Goal: Task Accomplishment & Management: Complete application form

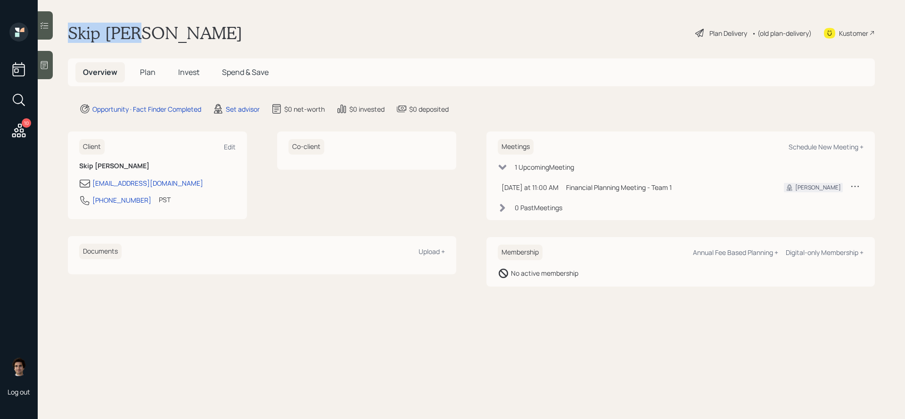
drag, startPoint x: 162, startPoint y: 35, endPoint x: 64, endPoint y: 31, distance: 98.2
click at [64, 31] on main "Skip Daum Plan Delivery • (old plan-delivery) Kustomer Overview Plan Invest Spe…" at bounding box center [471, 209] width 867 height 419
copy h1 "Skip [PERSON_NAME]"
click at [852, 33] on div "Kustomer" at bounding box center [853, 33] width 29 height 10
click at [808, 146] on div "Schedule New Meeting +" at bounding box center [826, 146] width 75 height 9
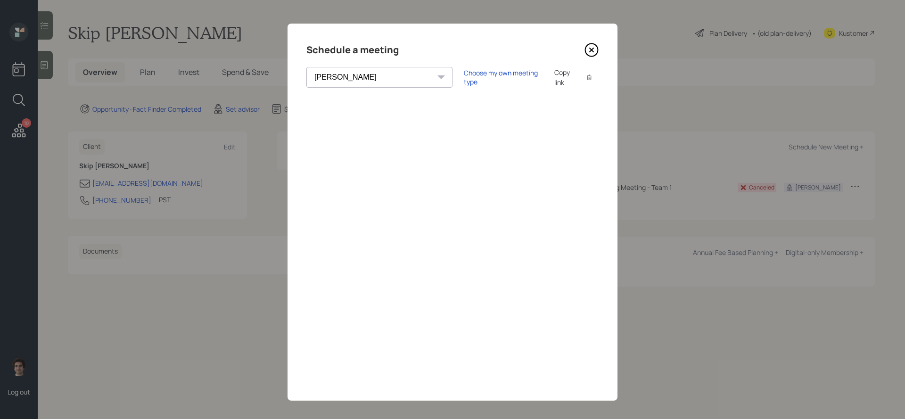
click at [377, 74] on select "Theresa Spinello Matthew Burke Aleksandra Szegda Eitan Bar-David Ian Yamey Trev…" at bounding box center [379, 77] width 146 height 21
select select "59554aeb-d739-4552-90b9-0d27d70b4bf7"
click at [306, 67] on select "Theresa Spinello Matthew Burke Aleksandra Szegda Eitan Bar-David Ian Yamey Trev…" at bounding box center [379, 77] width 146 height 21
click at [597, 51] on icon at bounding box center [592, 50] width 13 height 13
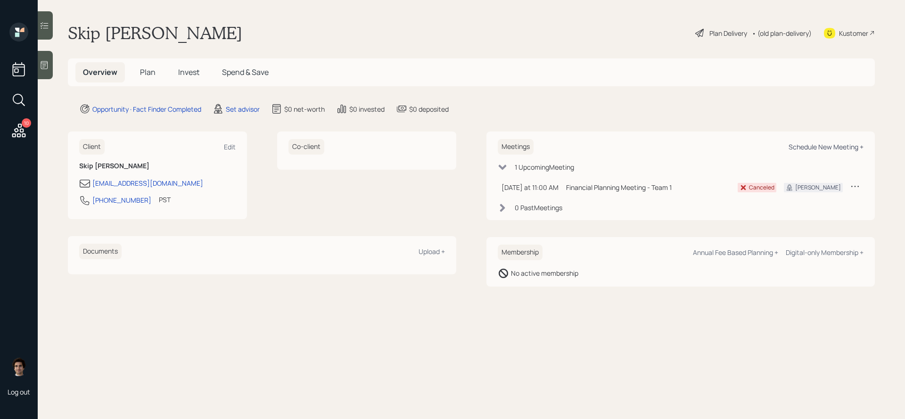
click at [808, 146] on div "Schedule New Meeting +" at bounding box center [826, 146] width 75 height 9
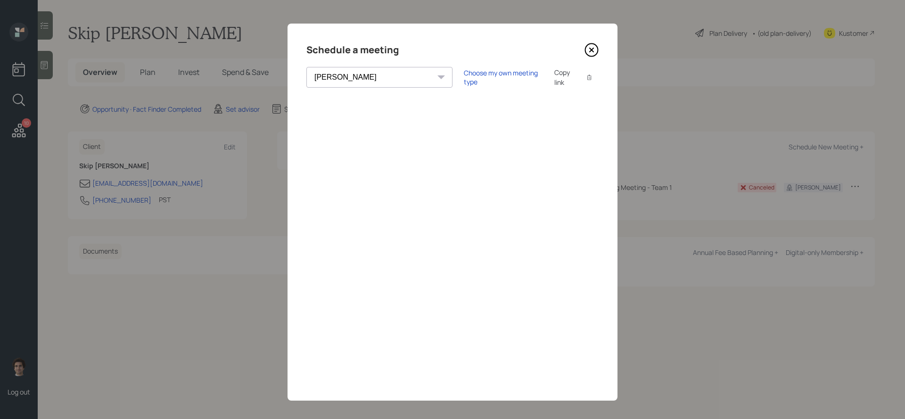
click at [377, 83] on select "Theresa Spinello Matthew Burke Aleksandra Szegda Eitan Bar-David Ian Yamey Trev…" at bounding box center [379, 77] width 146 height 21
click at [306, 67] on select "Theresa Spinello Matthew Burke Aleksandra Szegda Eitan Bar-David Ian Yamey Trev…" at bounding box center [379, 77] width 146 height 21
click at [357, 78] on select "Theresa Spinello Matthew Burke Aleksandra Szegda Eitan Bar-David Ian Yamey Trev…" at bounding box center [379, 77] width 146 height 21
select select "59554aeb-d739-4552-90b9-0d27d70b4bf7"
click at [306, 67] on select "Theresa Spinello Matthew Burke Aleksandra Szegda Eitan Bar-David Ian Yamey Trev…" at bounding box center [379, 77] width 146 height 21
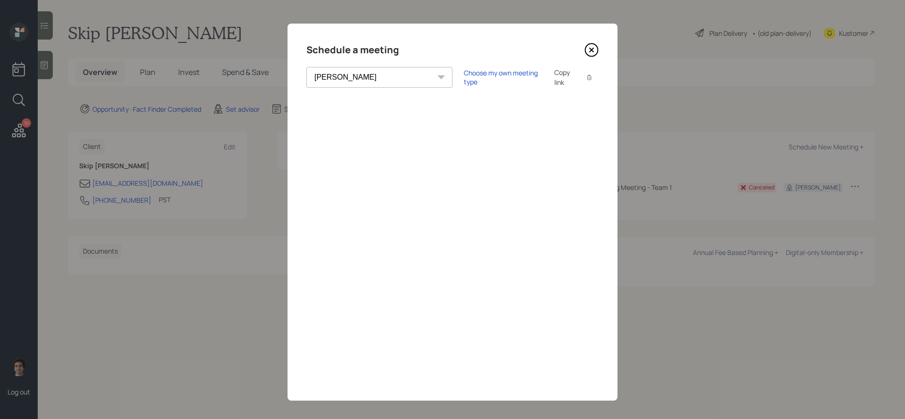
click at [596, 56] on icon at bounding box center [592, 50] width 14 height 14
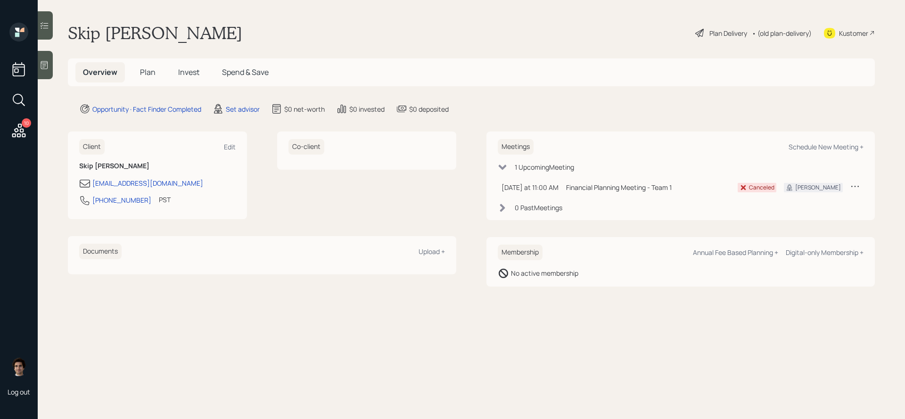
click at [843, 155] on div "Meetings Schedule New Meeting + 1 Upcoming Meeting [DATE] at 11:00 AM [DATE] 11…" at bounding box center [681, 176] width 388 height 89
click at [843, 153] on div "Meetings Schedule New Meeting +" at bounding box center [681, 147] width 366 height 16
click at [846, 141] on div "Meetings Schedule New Meeting +" at bounding box center [681, 147] width 366 height 16
click at [843, 146] on div "Schedule New Meeting +" at bounding box center [826, 146] width 75 height 9
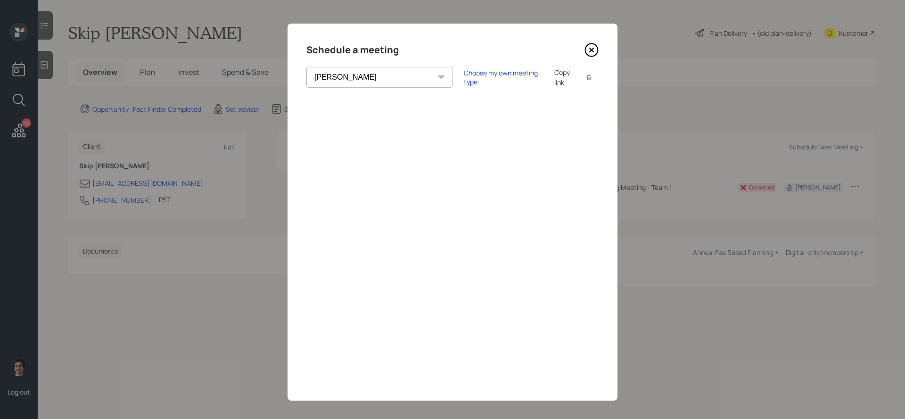
click at [368, 80] on select "[PERSON_NAME] [PERSON_NAME] [PERSON_NAME] [PERSON_NAME] [PERSON_NAME] [PERSON_N…" at bounding box center [379, 77] width 146 height 21
select select "59554aeb-d739-4552-90b9-0d27d70b4bf7"
click at [306, 67] on select "[PERSON_NAME] [PERSON_NAME] [PERSON_NAME] [PERSON_NAME] [PERSON_NAME] [PERSON_N…" at bounding box center [379, 77] width 146 height 21
click at [464, 79] on div "Choose my own meeting type" at bounding box center [503, 77] width 79 height 18
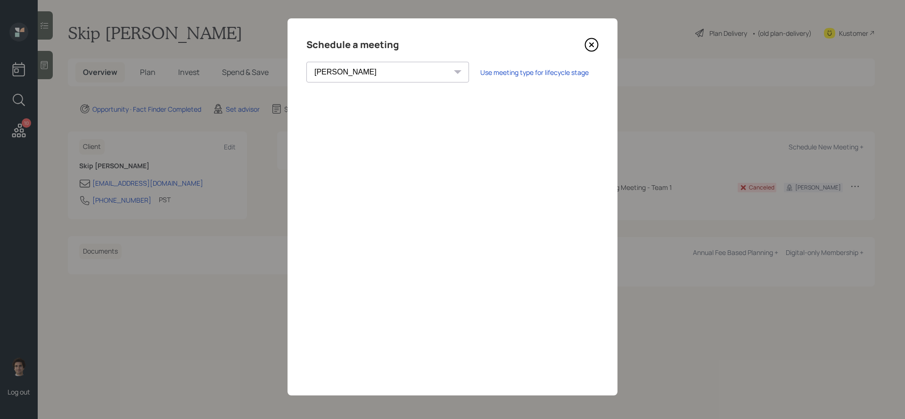
click at [581, 42] on div "Schedule a meeting" at bounding box center [452, 44] width 292 height 15
click at [591, 43] on icon at bounding box center [592, 45] width 14 height 14
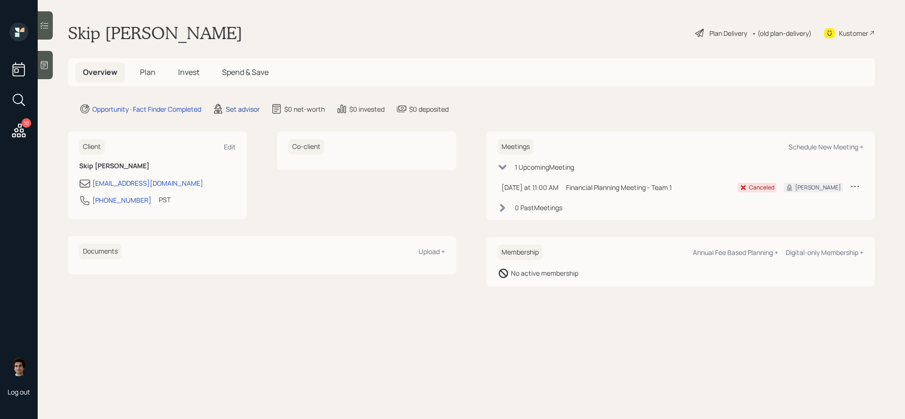
click at [236, 109] on div "Set advisor" at bounding box center [243, 109] width 34 height 10
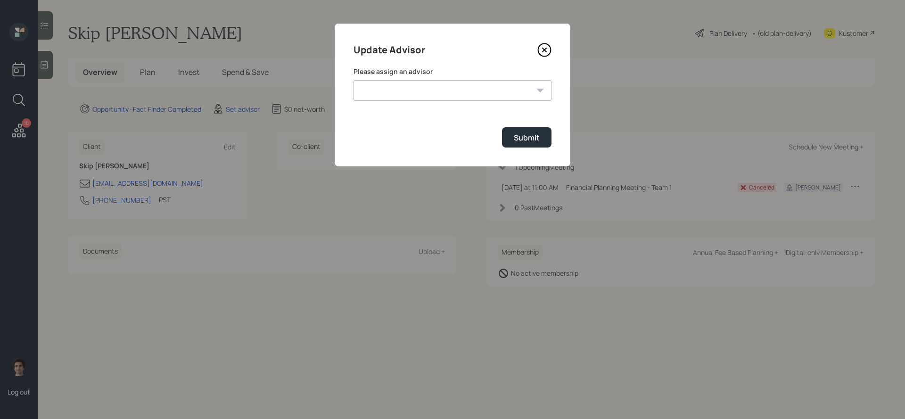
click at [450, 82] on select "[PERSON_NAME] [PERSON_NAME] [PERSON_NAME] [PERSON_NAME] End [PERSON_NAME] [PERS…" at bounding box center [453, 90] width 198 height 21
select select "59554aeb-d739-4552-90b9-0d27d70b4bf7"
click at [354, 80] on select "[PERSON_NAME] [PERSON_NAME] [PERSON_NAME] [PERSON_NAME] End [PERSON_NAME] [PERS…" at bounding box center [453, 90] width 198 height 21
click at [519, 136] on div "Submit" at bounding box center [527, 137] width 26 height 10
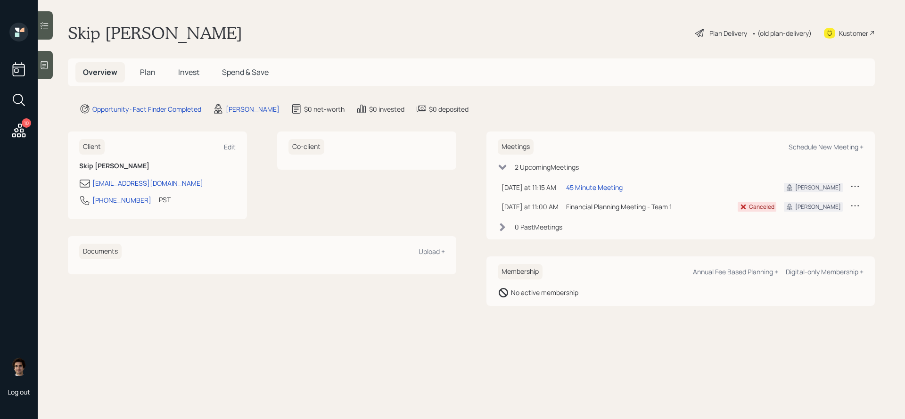
click at [43, 64] on icon at bounding box center [44, 64] width 9 height 9
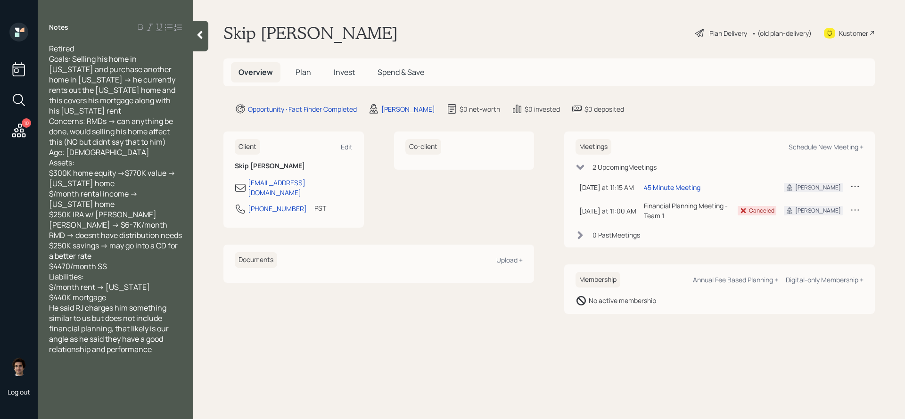
click at [193, 41] on div at bounding box center [200, 36] width 15 height 31
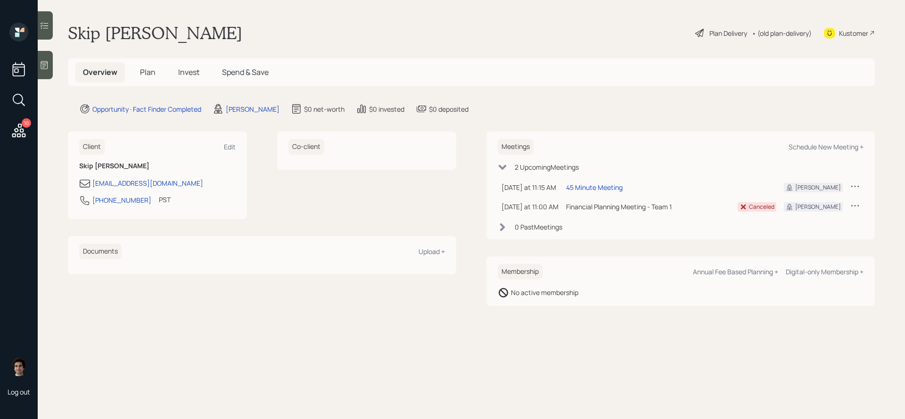
click at [49, 70] on div at bounding box center [45, 65] width 15 height 28
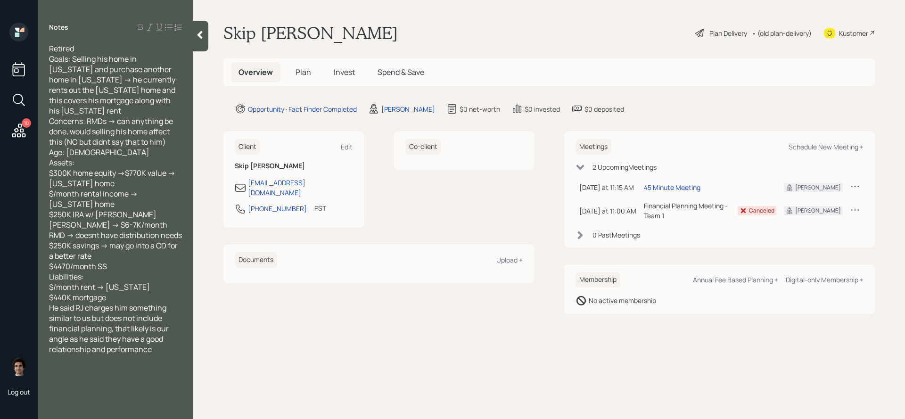
click at [178, 342] on div "Retired Goals: Selling his home in [US_STATE] and purchase another home in [US_…" at bounding box center [115, 198] width 133 height 311
click at [293, 79] on h5 "Plan" at bounding box center [303, 72] width 31 height 20
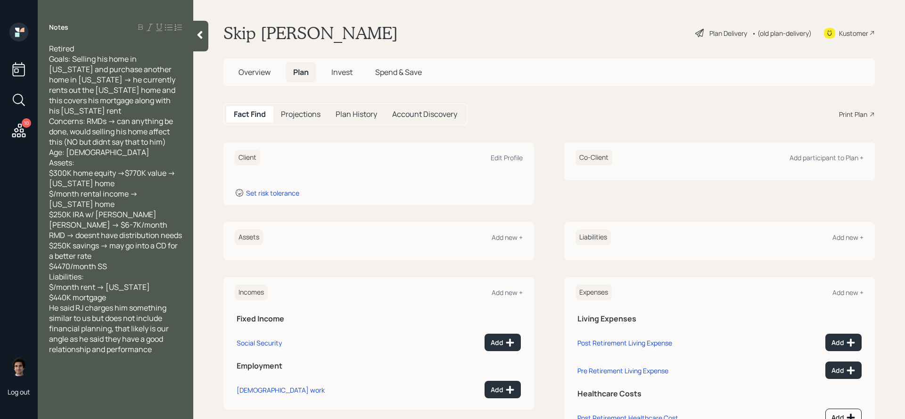
click at [719, 33] on div "Plan Delivery" at bounding box center [729, 33] width 38 height 10
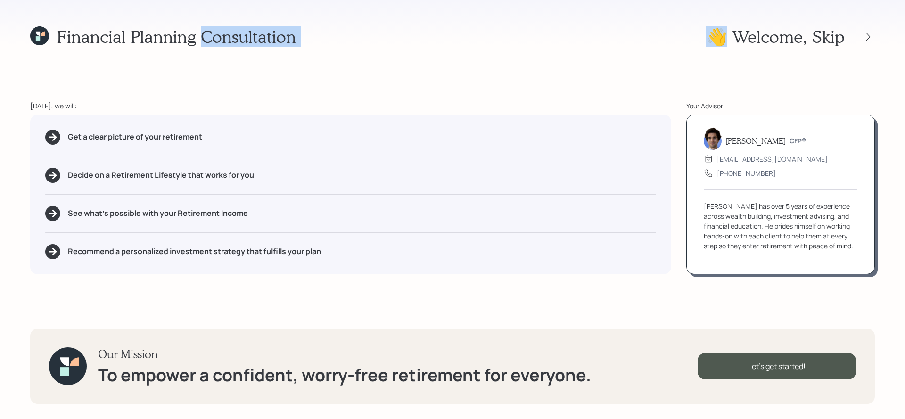
click at [526, 65] on div "Financial Planning Consultation 👋 Welcome , Skip [DATE], we will: Get a clear p…" at bounding box center [452, 209] width 905 height 419
click at [239, 161] on div "Get a clear picture of your retirement Decide on a Retirement Lifestyle that wo…" at bounding box center [350, 195] width 641 height 160
click at [221, 121] on div "Get a clear picture of your retirement Decide on a Retirement Lifestyle that wo…" at bounding box center [350, 195] width 641 height 160
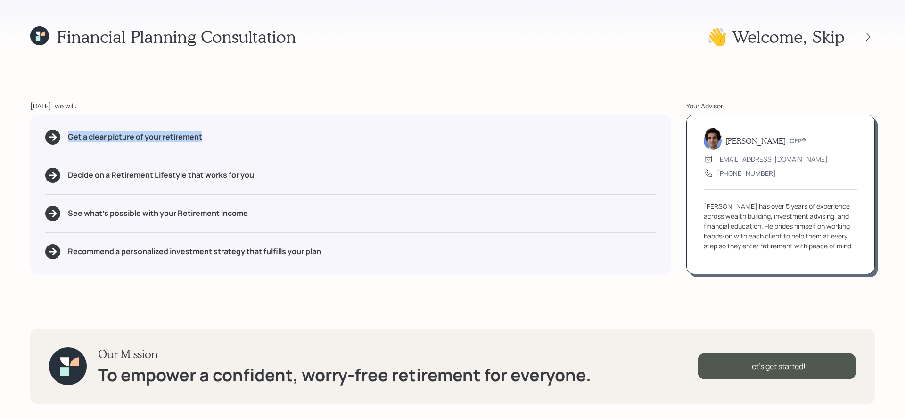
drag, startPoint x: 219, startPoint y: 131, endPoint x: 300, endPoint y: 149, distance: 83.0
click at [300, 149] on div "Get a clear picture of your retirement Decide on a Retirement Lifestyle that wo…" at bounding box center [350, 195] width 641 height 160
click at [182, 171] on h5 "Decide on a Retirement Lifestyle that works for you" at bounding box center [161, 175] width 186 height 9
drag, startPoint x: 185, startPoint y: 176, endPoint x: 110, endPoint y: 179, distance: 75.0
click at [110, 179] on h5 "Decide on a Retirement Lifestyle that works for you" at bounding box center [161, 175] width 186 height 9
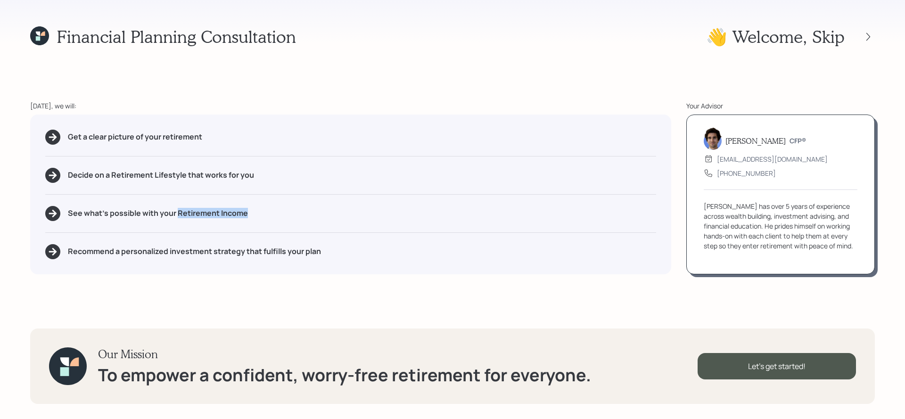
drag, startPoint x: 253, startPoint y: 212, endPoint x: 177, endPoint y: 211, distance: 75.9
click at [177, 211] on div "See what's possible with your Retirement Income" at bounding box center [350, 213] width 611 height 15
click at [212, 248] on h5 "Recommend a personalized investment strategy that fulfills your plan" at bounding box center [194, 251] width 253 height 9
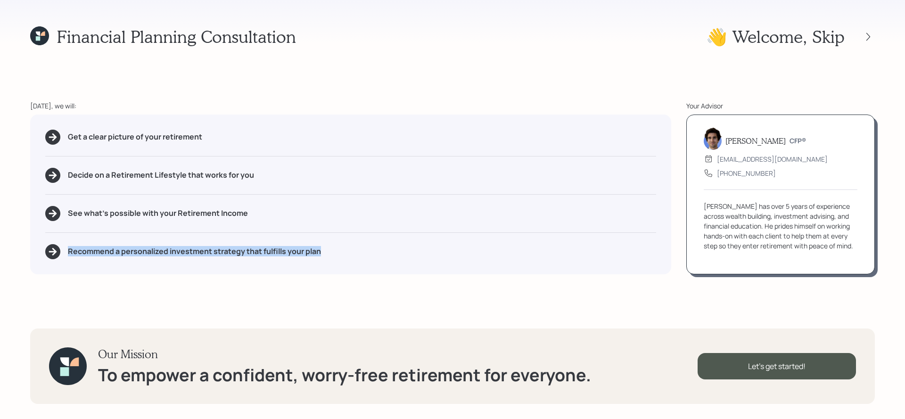
drag, startPoint x: 339, startPoint y: 257, endPoint x: 69, endPoint y: 249, distance: 269.8
click at [69, 249] on div "Recommend a personalized investment strategy that fulfills your plan" at bounding box center [350, 251] width 611 height 15
click at [746, 361] on div "Let's get started!" at bounding box center [777, 366] width 158 height 26
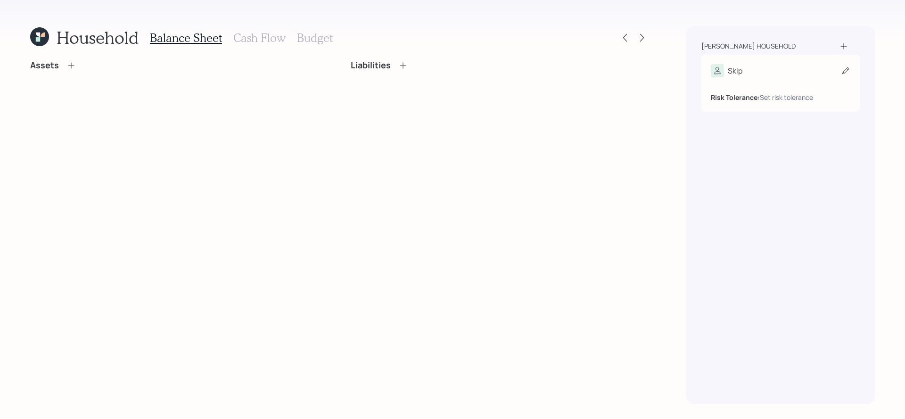
click at [775, 64] on div "Skip" at bounding box center [781, 70] width 140 height 13
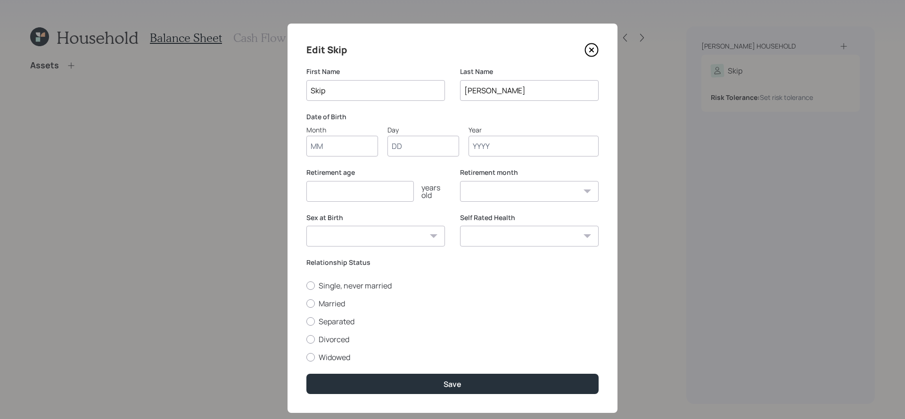
click at [355, 145] on input "Month" at bounding box center [342, 146] width 72 height 21
type input "11"
type input "28"
type input "1945"
select select "11"
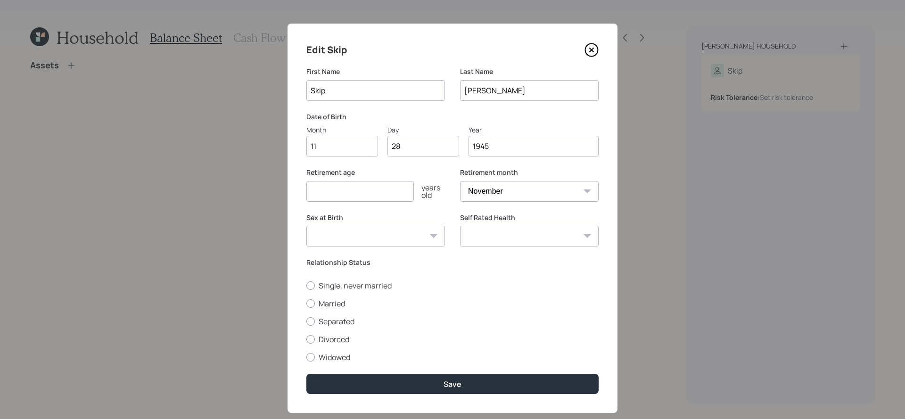
type input "1945"
click at [330, 191] on input "number" at bounding box center [359, 191] width 107 height 21
type input "70"
click at [427, 245] on select "[DEMOGRAPHIC_DATA] [DEMOGRAPHIC_DATA] Other / Prefer not to say" at bounding box center [375, 236] width 139 height 21
select select "[DEMOGRAPHIC_DATA]"
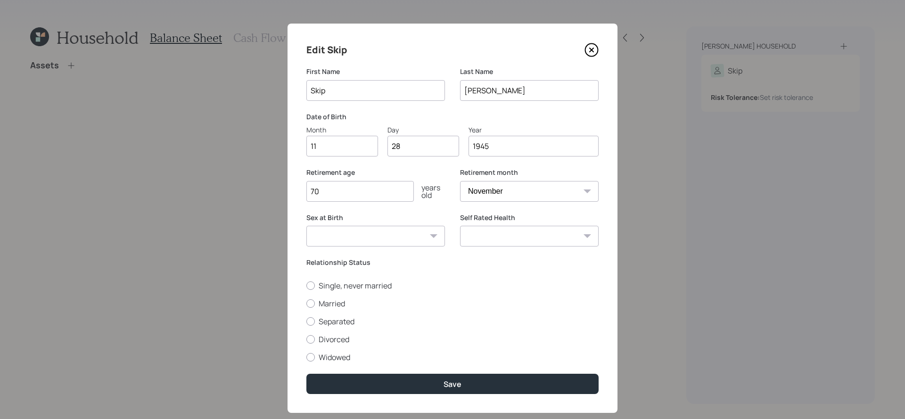
click at [306, 226] on select "[DEMOGRAPHIC_DATA] [DEMOGRAPHIC_DATA] Other / Prefer not to say" at bounding box center [375, 236] width 139 height 21
drag, startPoint x: 380, startPoint y: 263, endPoint x: 297, endPoint y: 266, distance: 83.0
click at [297, 266] on div "Edit Skip First Name Skip Last Name [PERSON_NAME] Date of Birth Month 11 Day 28…" at bounding box center [453, 218] width 330 height 389
click at [466, 245] on select "Excellent Very Good Good Fair Poor" at bounding box center [529, 236] width 139 height 21
select select "excellent"
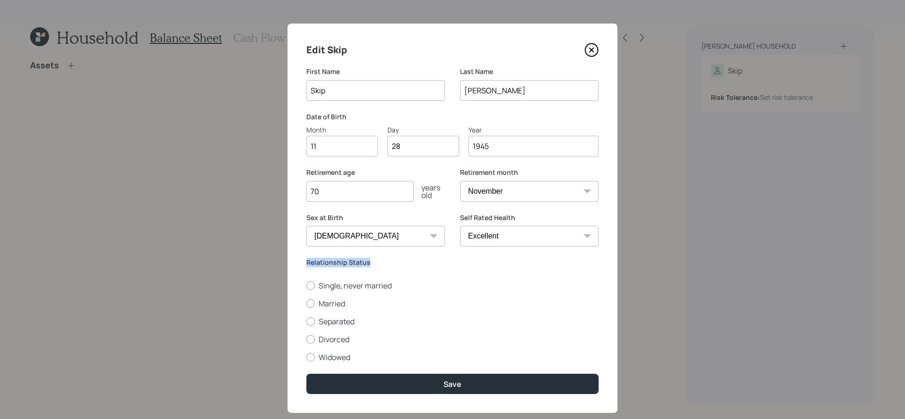
click at [460, 226] on select "Excellent Very Good Good Fair Poor" at bounding box center [529, 236] width 139 height 21
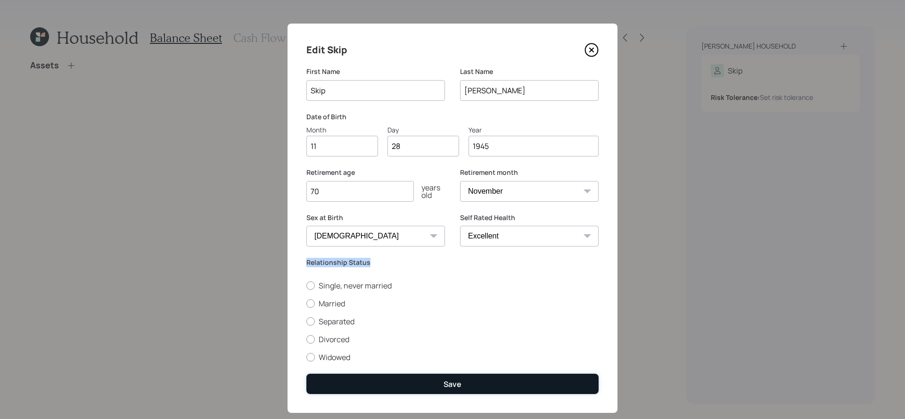
click at [503, 390] on button "Save" at bounding box center [452, 384] width 292 height 20
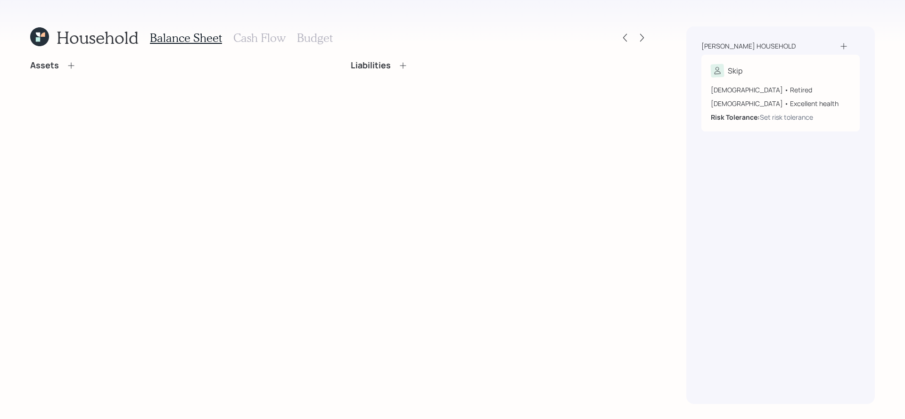
click at [51, 82] on div "Assets Liabilities" at bounding box center [339, 232] width 619 height 344
click at [71, 66] on icon at bounding box center [70, 65] width 9 height 9
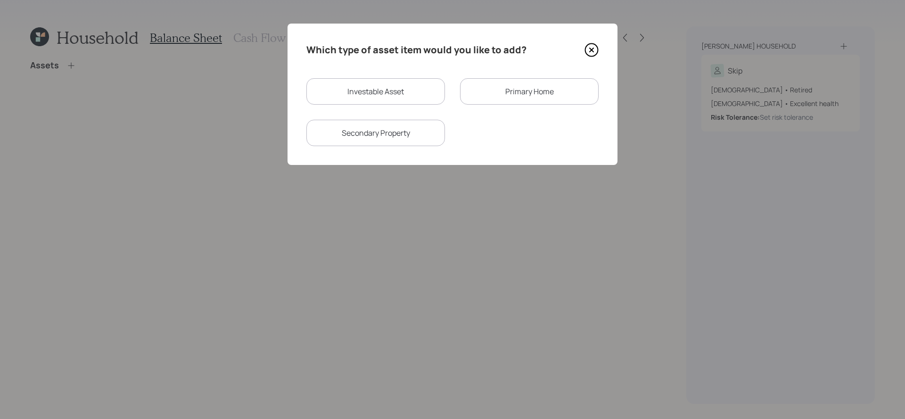
click at [422, 88] on div "Investable Asset" at bounding box center [375, 91] width 139 height 26
select select "taxable"
select select "balanced"
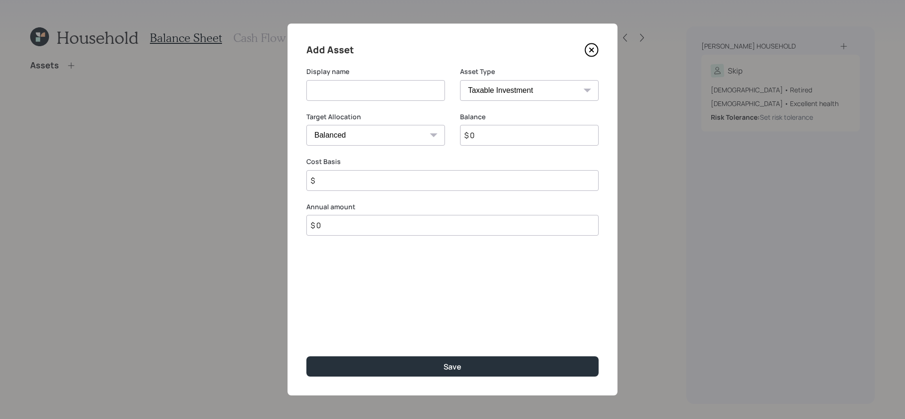
click at [528, 91] on select "SEP [PERSON_NAME] IRA 401(k) [PERSON_NAME] 401(k) 403(b) [PERSON_NAME] 403(b) 4…" at bounding box center [529, 90] width 139 height 21
select select "ira"
click at [460, 80] on select "SEP [PERSON_NAME] IRA 401(k) [PERSON_NAME] 401(k) 403(b) [PERSON_NAME] 403(b) 4…" at bounding box center [529, 90] width 139 height 21
type input "$"
click at [367, 89] on input at bounding box center [375, 90] width 139 height 21
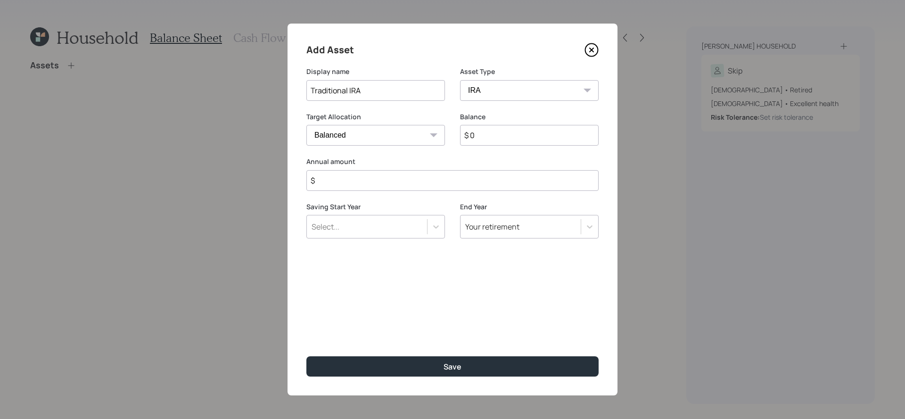
type input "Traditional IRA"
click at [499, 135] on input "$ 0" at bounding box center [529, 135] width 139 height 21
type input "$ 250,000"
type input "$ 0"
click at [306, 356] on button "Save" at bounding box center [452, 366] width 292 height 20
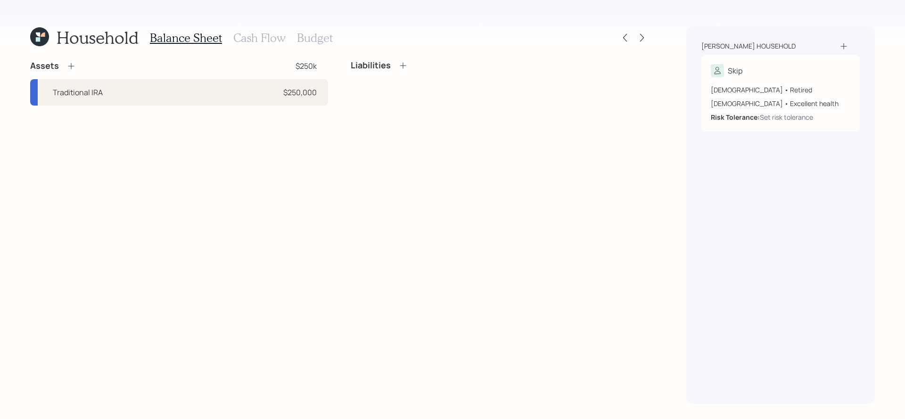
click at [79, 67] on div "Assets $250k" at bounding box center [179, 65] width 298 height 11
click at [69, 67] on icon at bounding box center [70, 65] width 9 height 9
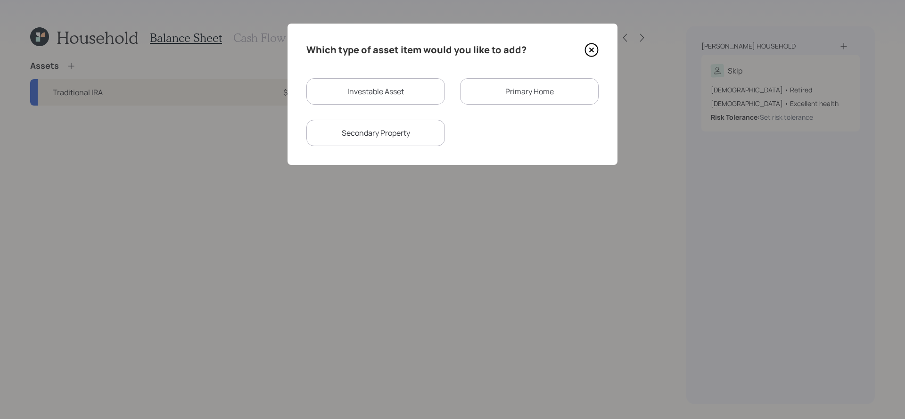
click at [427, 105] on div "Investable Asset Primary Home Secondary Property" at bounding box center [452, 112] width 292 height 68
click at [428, 97] on div "Investable Asset" at bounding box center [375, 91] width 139 height 26
select select "taxable"
select select "balanced"
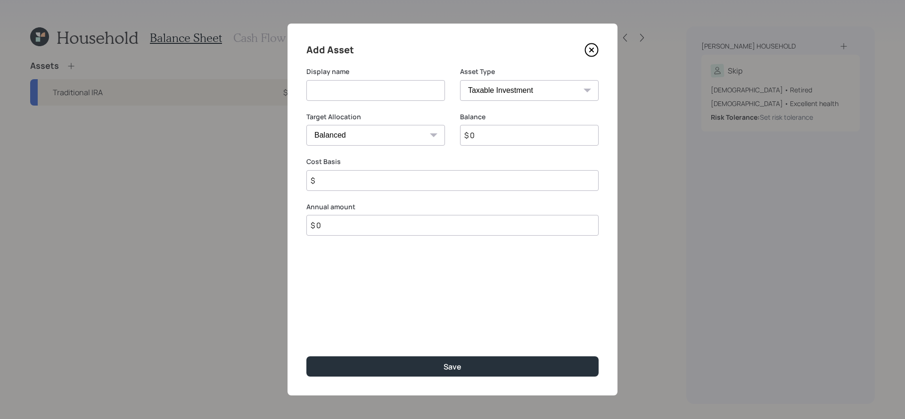
click at [539, 94] on select "SEP [PERSON_NAME] IRA 401(k) [PERSON_NAME] 401(k) 403(b) [PERSON_NAME] 403(b) 4…" at bounding box center [529, 90] width 139 height 21
select select "emergency_fund"
click at [460, 80] on select "SEP [PERSON_NAME] IRA 401(k) [PERSON_NAME] 401(k) 403(b) [PERSON_NAME] 403(b) 4…" at bounding box center [529, 90] width 139 height 21
click at [352, 100] on div "Display name" at bounding box center [375, 89] width 139 height 45
click at [354, 90] on input at bounding box center [375, 90] width 139 height 21
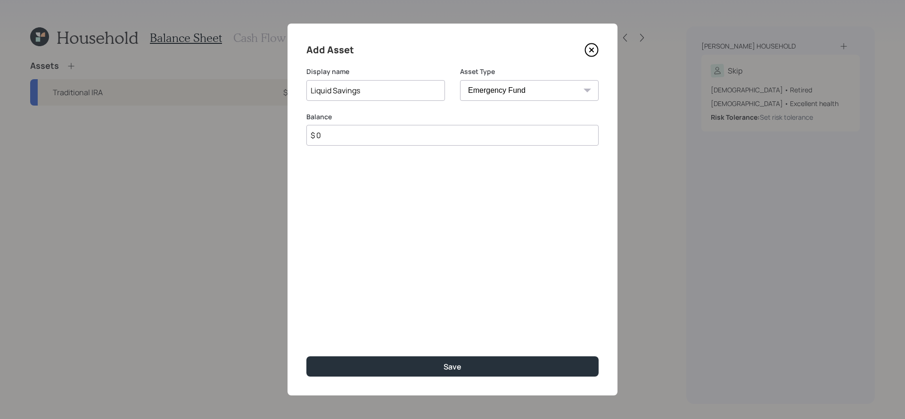
type input "Liquid Savings"
click at [356, 144] on input "$ 0" at bounding box center [452, 135] width 292 height 21
click at [386, 91] on input "Liquid Savings" at bounding box center [375, 90] width 139 height 21
drag, startPoint x: 365, startPoint y: 136, endPoint x: 321, endPoint y: 136, distance: 43.8
click at [321, 136] on input "$ 220,000" at bounding box center [452, 135] width 292 height 21
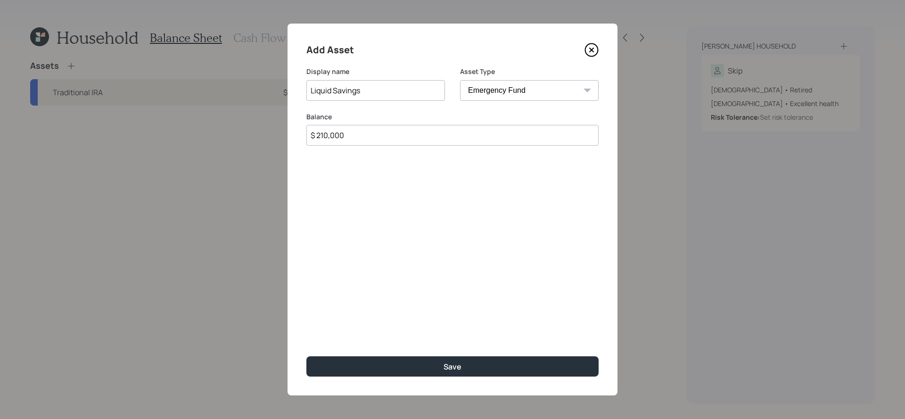
type input "$ 210,000"
drag, startPoint x: 367, startPoint y: 91, endPoint x: 210, endPoint y: 69, distance: 158.4
click at [210, 69] on div "Add Asset Display name Liquid Savings Asset Type SEP [PERSON_NAME] IRA 401(k) […" at bounding box center [452, 209] width 905 height 419
type input "CD (matures in [DATE])"
click at [306, 356] on button "Save" at bounding box center [452, 366] width 292 height 20
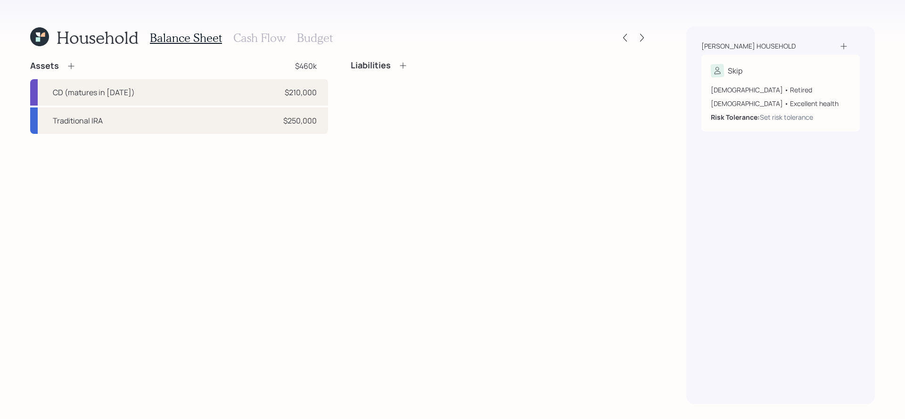
click at [73, 61] on icon at bounding box center [70, 65] width 9 height 9
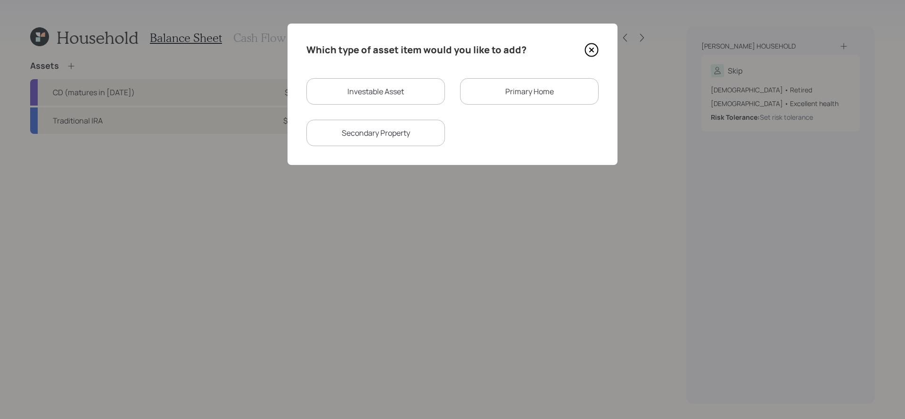
click at [364, 82] on div "Investable Asset" at bounding box center [375, 91] width 139 height 26
select select "taxable"
select select "balanced"
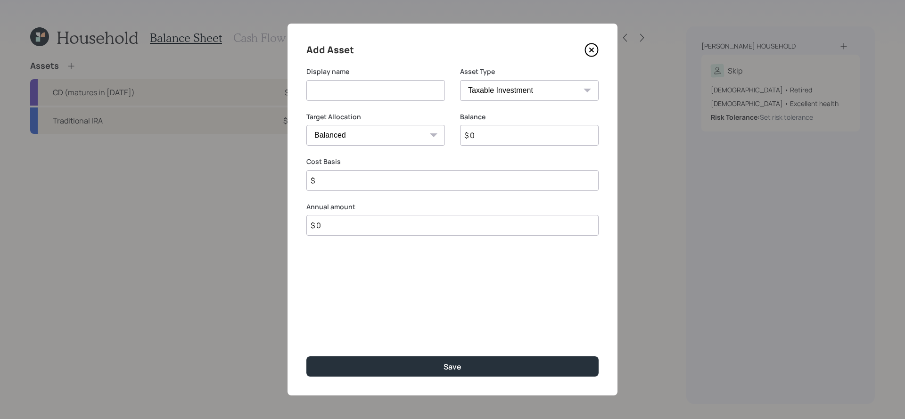
click at [596, 91] on select "SEP [PERSON_NAME] IRA 401(k) [PERSON_NAME] 401(k) 403(b) [PERSON_NAME] 403(b) 4…" at bounding box center [529, 90] width 139 height 21
select select "emergency_fund"
click at [460, 80] on select "SEP [PERSON_NAME] IRA 401(k) [PERSON_NAME] 401(k) 403(b) [PERSON_NAME] 403(b) 4…" at bounding box center [529, 90] width 139 height 21
click at [362, 83] on input at bounding box center [375, 90] width 139 height 21
type input "Emergency Savings"
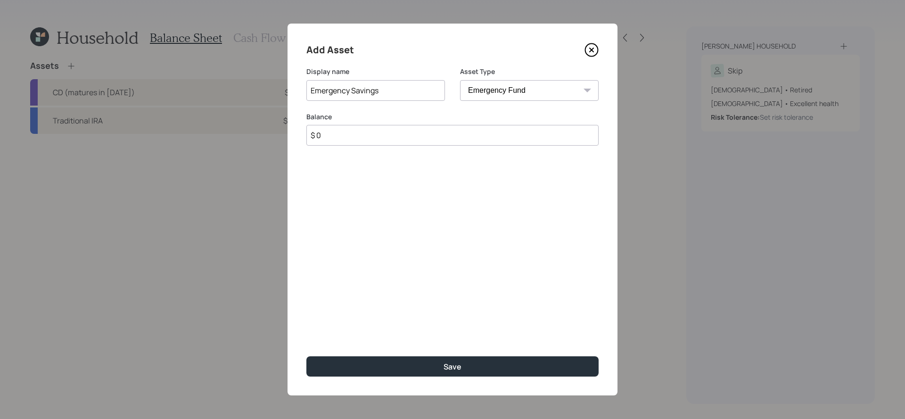
click at [343, 107] on div "Display name Emergency Savings" at bounding box center [375, 89] width 139 height 45
click at [343, 139] on input "$ 0" at bounding box center [452, 135] width 292 height 21
type input "$ 20,000"
click at [306, 356] on button "Save" at bounding box center [452, 366] width 292 height 20
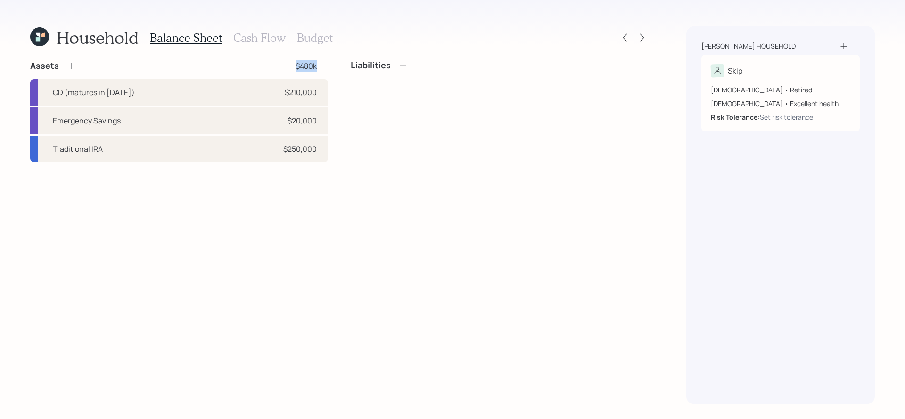
drag, startPoint x: 326, startPoint y: 67, endPoint x: 289, endPoint y: 67, distance: 36.8
click at [289, 67] on div "Assets $480k" at bounding box center [179, 65] width 298 height 11
click at [296, 220] on div "Assets $480k CD (matures in [DATE]) $210,000 Emergency Savings $20,000 Traditio…" at bounding box center [339, 232] width 619 height 344
click at [66, 62] on icon at bounding box center [70, 65] width 9 height 9
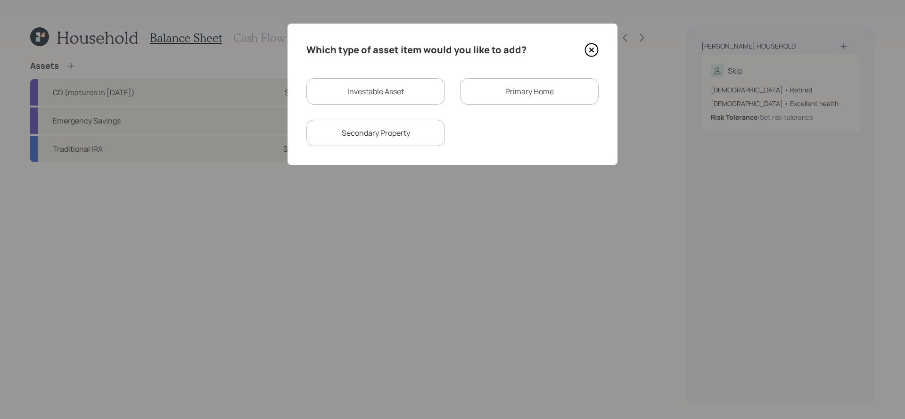
click at [396, 140] on div "Secondary Property" at bounding box center [375, 133] width 139 height 26
select select "rental_property"
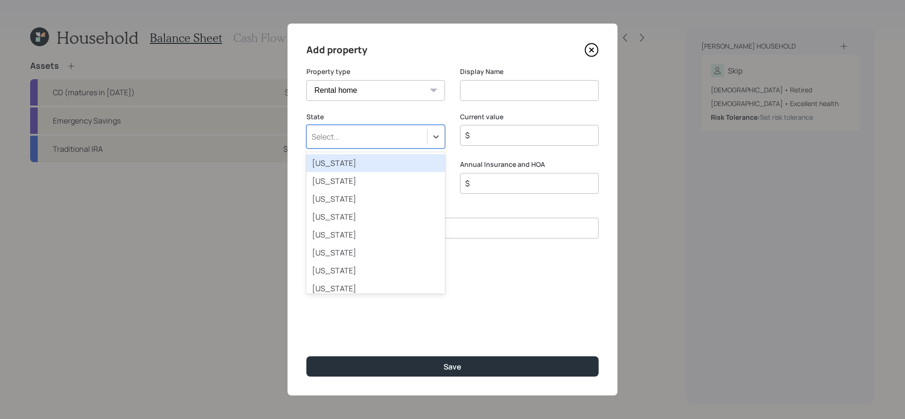
click at [421, 146] on div "Select..." at bounding box center [375, 137] width 139 height 24
type input "co"
click at [400, 170] on div "[US_STATE]" at bounding box center [375, 163] width 139 height 18
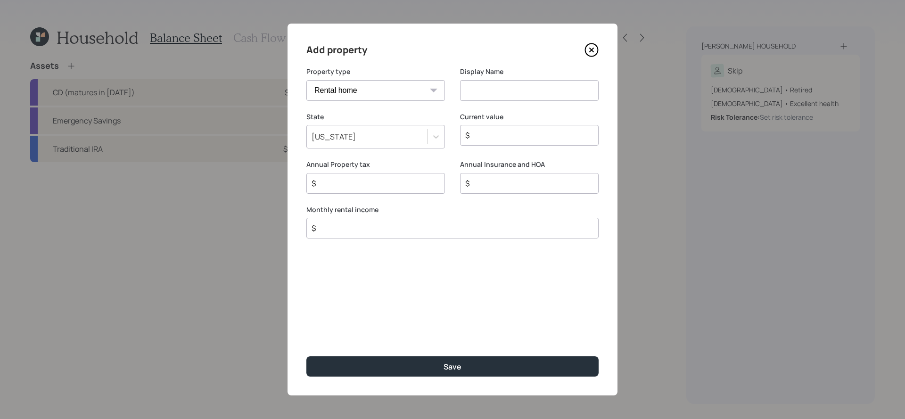
click at [502, 87] on input at bounding box center [529, 90] width 139 height 21
type input "CO Home"
click at [534, 137] on input "$" at bounding box center [525, 135] width 123 height 11
type input "$ 770,000"
click at [418, 178] on input "$" at bounding box center [372, 183] width 123 height 11
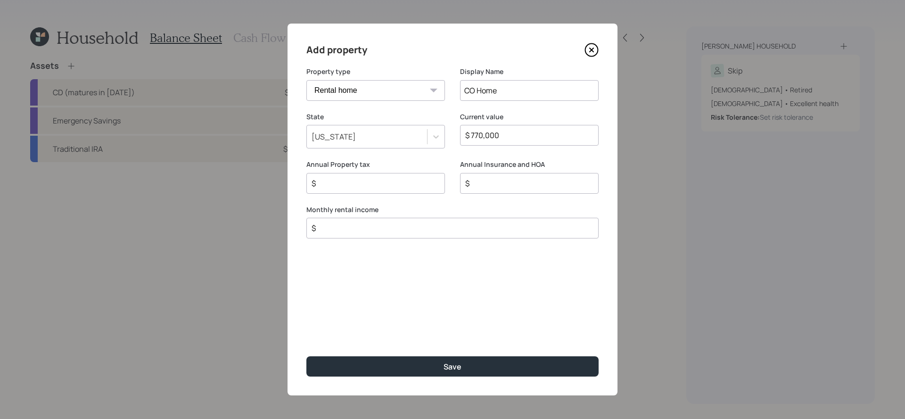
click at [409, 185] on input "$" at bounding box center [372, 183] width 123 height 11
type input "$ 2,200"
click at [537, 186] on input "$" at bounding box center [525, 183] width 123 height 11
type input "$ 1,500"
click at [523, 234] on div "$" at bounding box center [452, 228] width 292 height 21
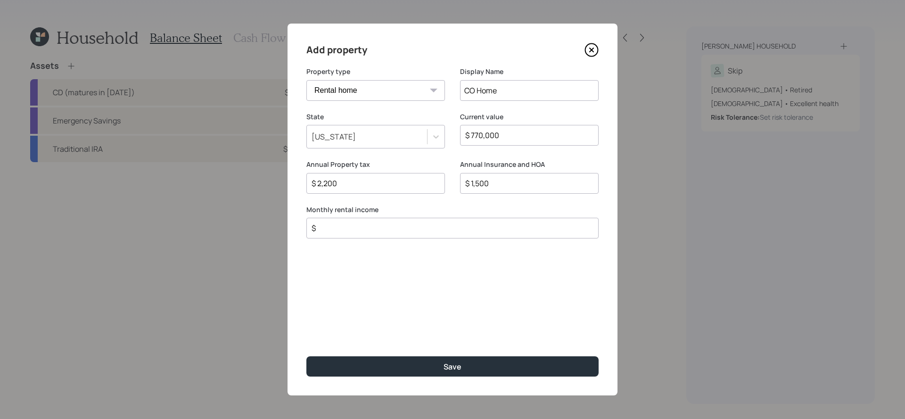
click at [523, 234] on input "$" at bounding box center [449, 228] width 276 height 11
type input "$ 3,300"
click at [306, 356] on button "Save" at bounding box center [452, 366] width 292 height 20
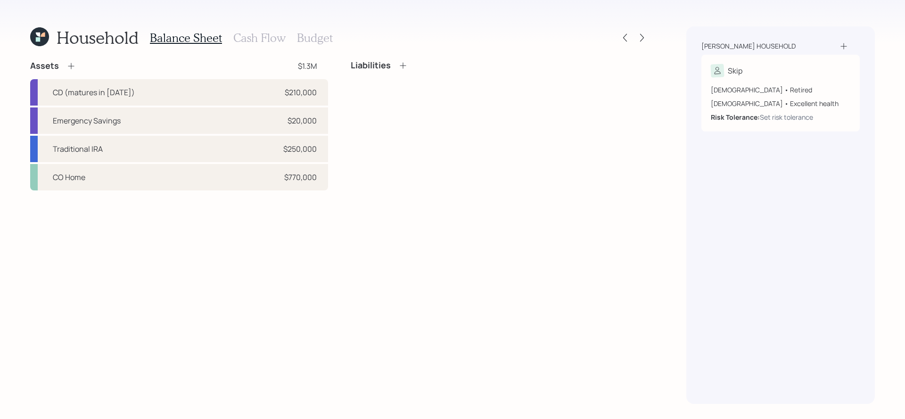
click at [403, 63] on icon at bounding box center [402, 65] width 9 height 9
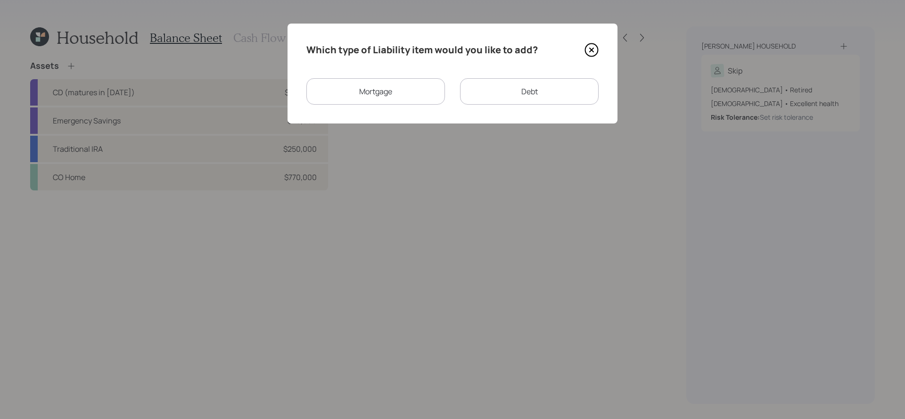
click at [420, 111] on div "Which type of Liability item would you like to add? Mortgage Debt" at bounding box center [453, 74] width 330 height 100
click at [420, 83] on div "Mortgage" at bounding box center [375, 91] width 139 height 26
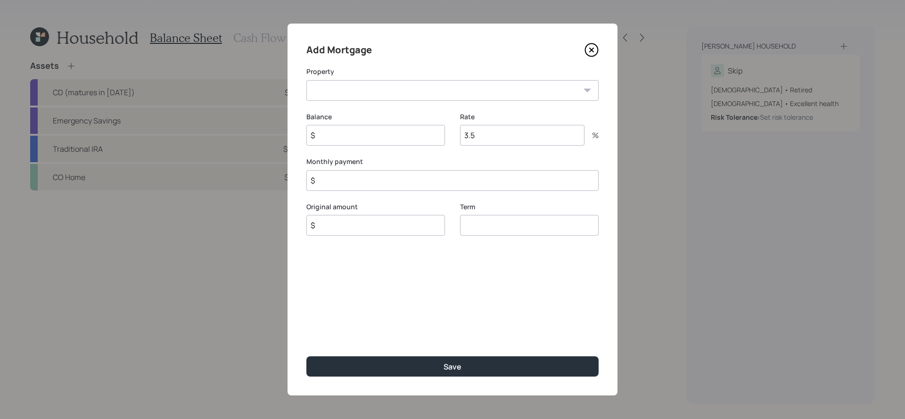
click at [414, 98] on select "CO Home" at bounding box center [452, 90] width 292 height 21
click at [418, 93] on select "CO Home" at bounding box center [452, 90] width 292 height 21
select select "d15e2994-7149-49a0-9829-ae1345db87b7"
click at [306, 80] on select "CO Home" at bounding box center [452, 90] width 292 height 21
click at [398, 135] on input "$" at bounding box center [375, 135] width 139 height 21
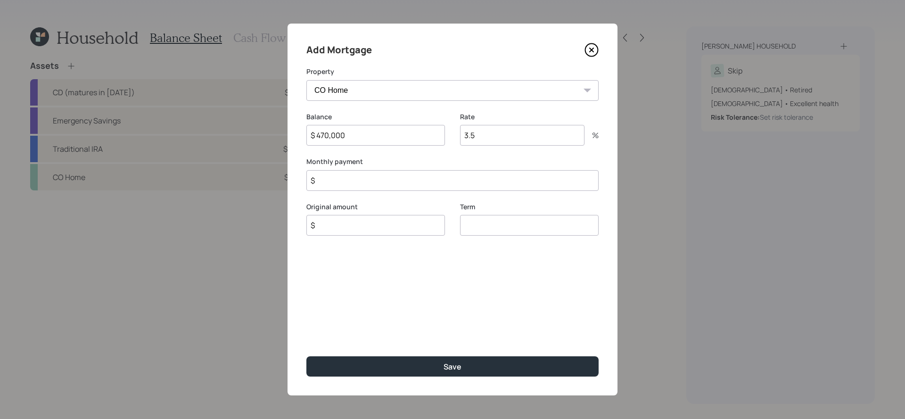
type input "$ 470,000"
type input "2.2"
click at [355, 181] on input "$" at bounding box center [452, 180] width 292 height 21
type input "$ 2,200"
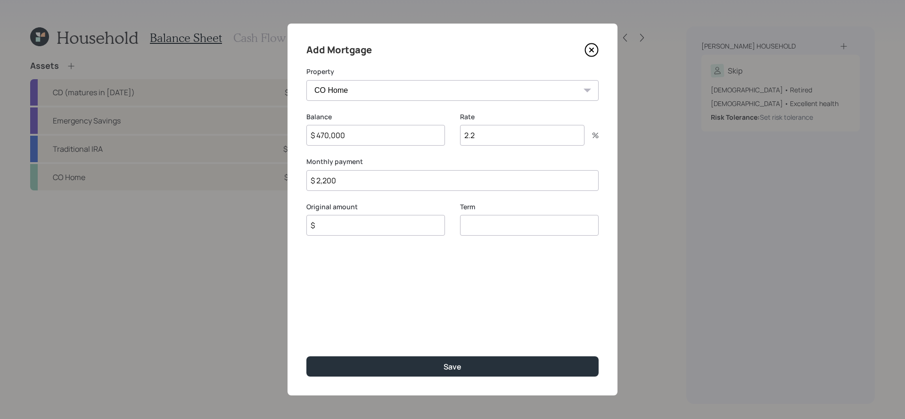
click at [364, 221] on input "$" at bounding box center [375, 225] width 139 height 21
type input "$ 470,000"
type input "30"
click at [306, 356] on button "Save" at bounding box center [452, 366] width 292 height 20
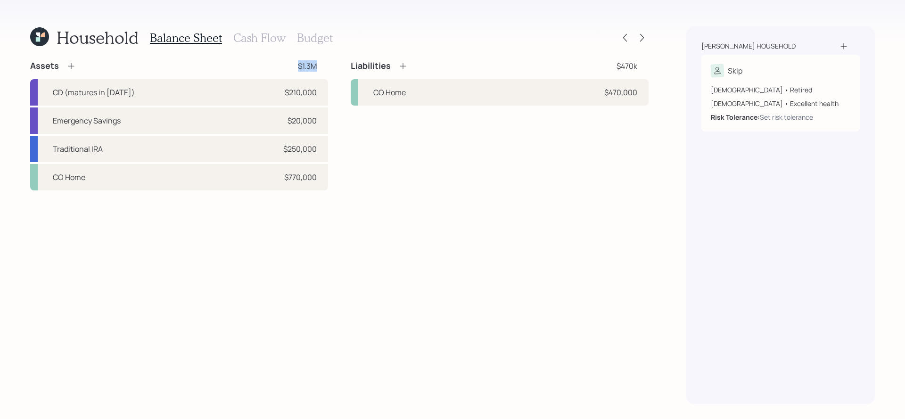
drag, startPoint x: 324, startPoint y: 68, endPoint x: 290, endPoint y: 66, distance: 34.0
click at [290, 66] on div "Assets $1.3M" at bounding box center [179, 65] width 298 height 11
click at [642, 60] on div "Liabilities $470k" at bounding box center [500, 65] width 298 height 11
click at [529, 141] on div "Liabilities $470k CO Home $470,000" at bounding box center [500, 125] width 298 height 130
click at [275, 41] on h3 "Cash Flow" at bounding box center [259, 38] width 52 height 14
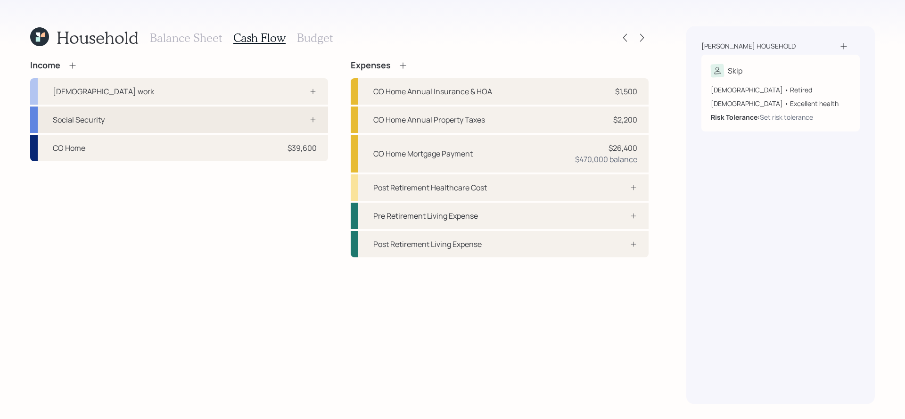
click at [272, 115] on div "Social Security" at bounding box center [179, 120] width 298 height 26
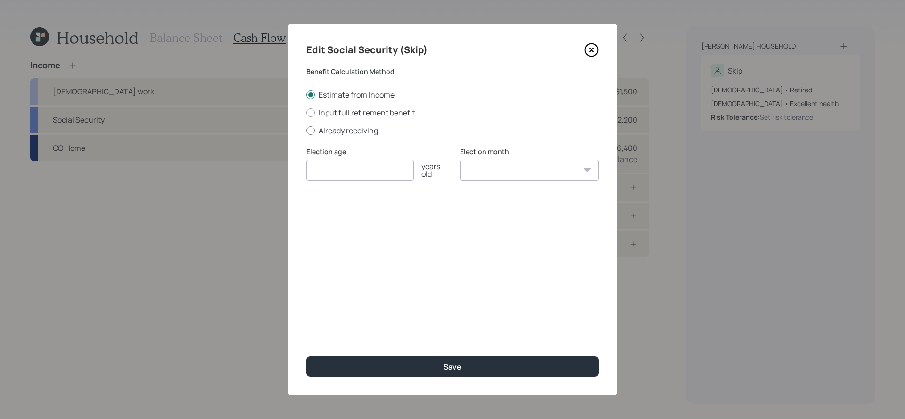
click at [331, 132] on label "Already receiving" at bounding box center [452, 130] width 292 height 10
click at [306, 131] on input "Already receiving" at bounding box center [306, 130] width 0 height 0
radio input "true"
click at [395, 222] on input "$" at bounding box center [452, 215] width 292 height 21
type input "$ 4,470"
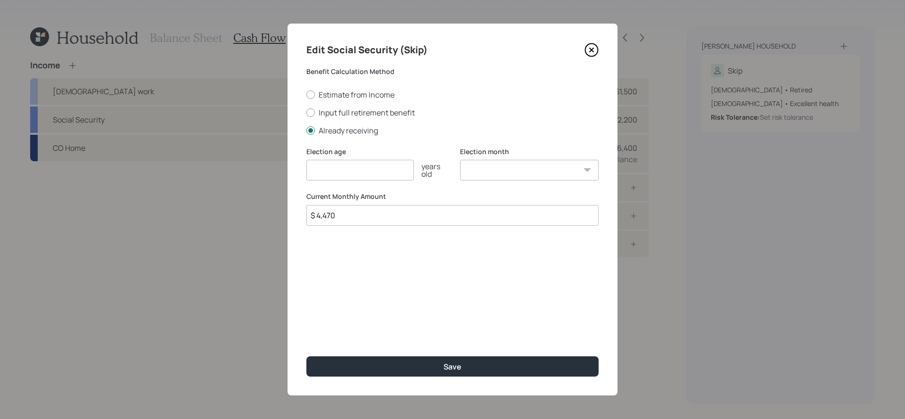
click at [378, 179] on input "number" at bounding box center [359, 170] width 107 height 21
type input "70"
click at [306, 356] on button "Save" at bounding box center [452, 366] width 292 height 20
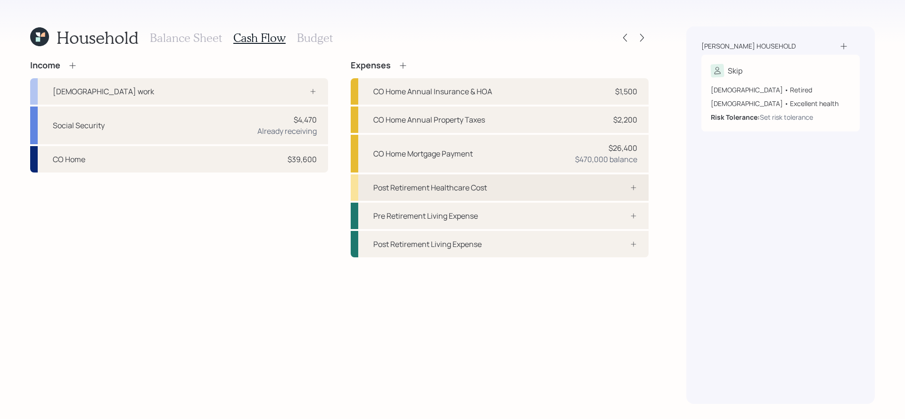
click at [522, 194] on div "Post Retirement Healthcare Cost" at bounding box center [500, 187] width 298 height 26
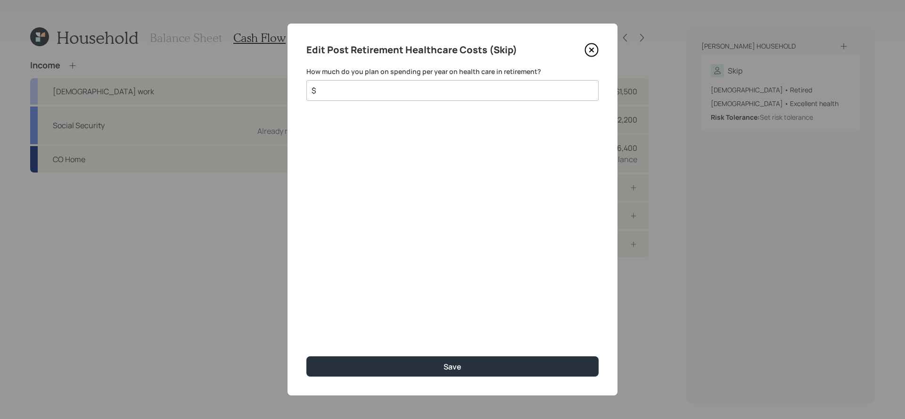
click at [519, 89] on input "$" at bounding box center [449, 90] width 276 height 11
type input "$ 0"
click at [306, 356] on button "Save" at bounding box center [452, 366] width 292 height 20
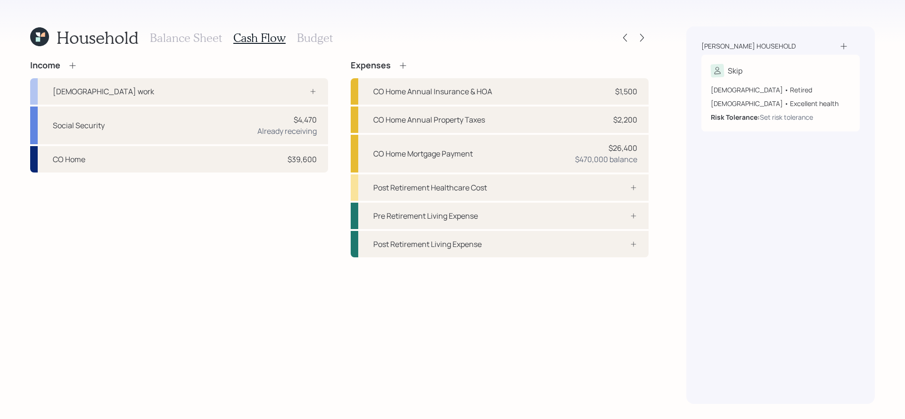
click at [397, 63] on div "Expenses" at bounding box center [379, 65] width 57 height 10
click at [405, 64] on icon at bounding box center [402, 65] width 9 height 9
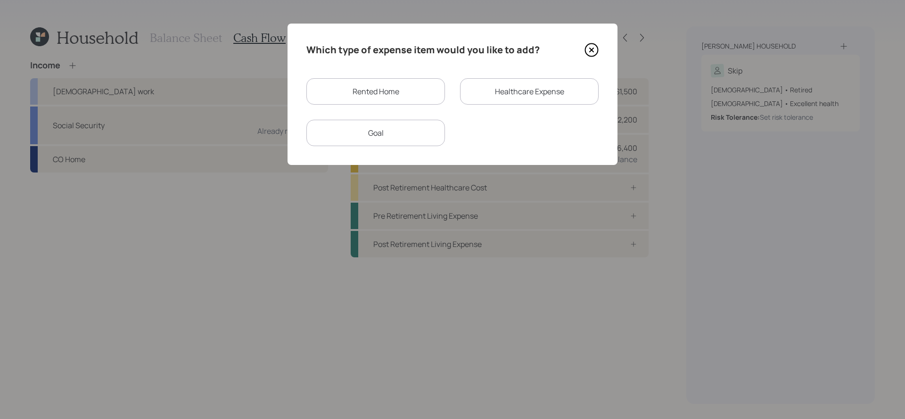
click at [411, 80] on div "Rented Home" at bounding box center [375, 91] width 139 height 26
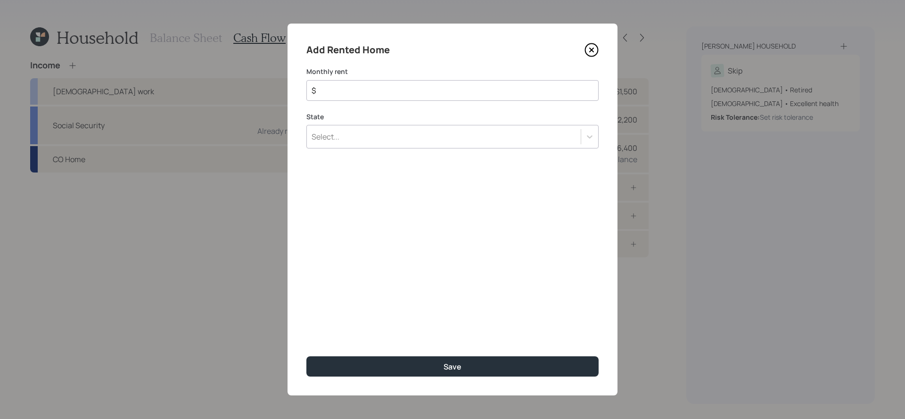
click at [407, 137] on div "Select..." at bounding box center [452, 137] width 292 height 24
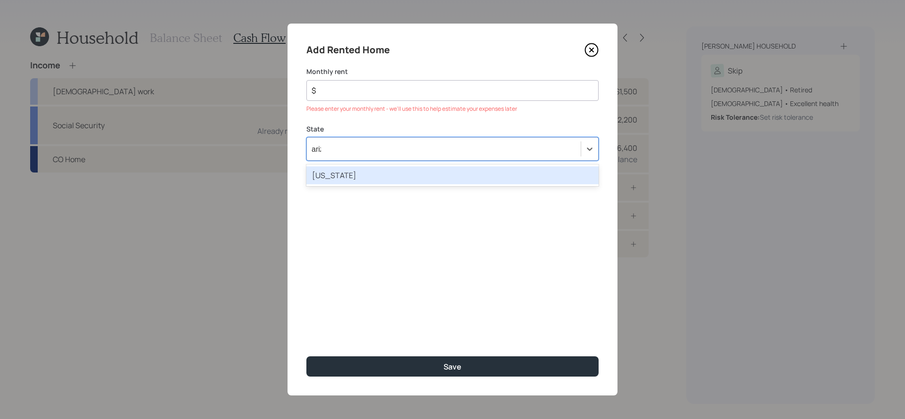
type input "arizon"
click at [394, 181] on div "[US_STATE]" at bounding box center [452, 175] width 292 height 18
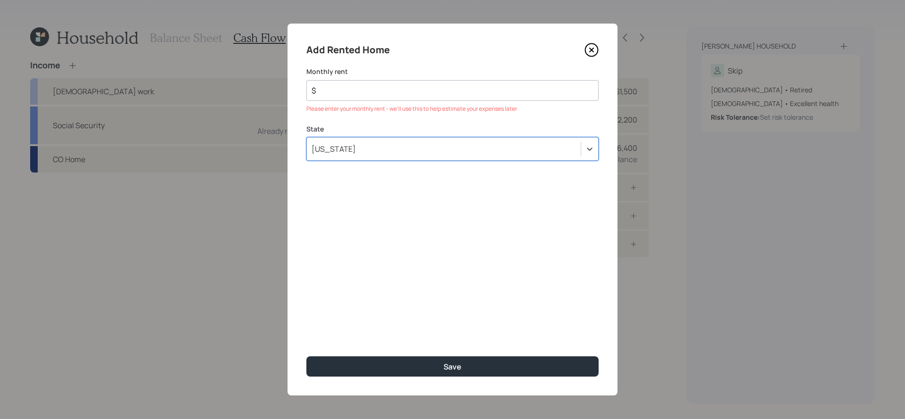
click at [396, 86] on input "$" at bounding box center [449, 90] width 276 height 11
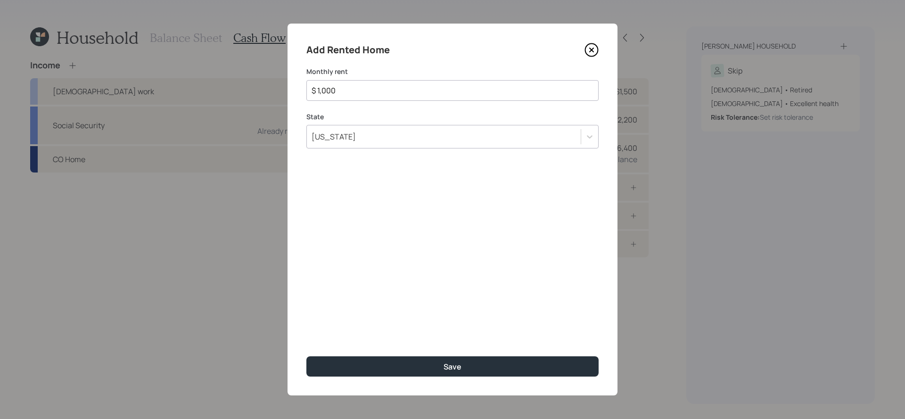
type input "$ 1,000"
click at [306, 356] on button "Save" at bounding box center [452, 366] width 292 height 20
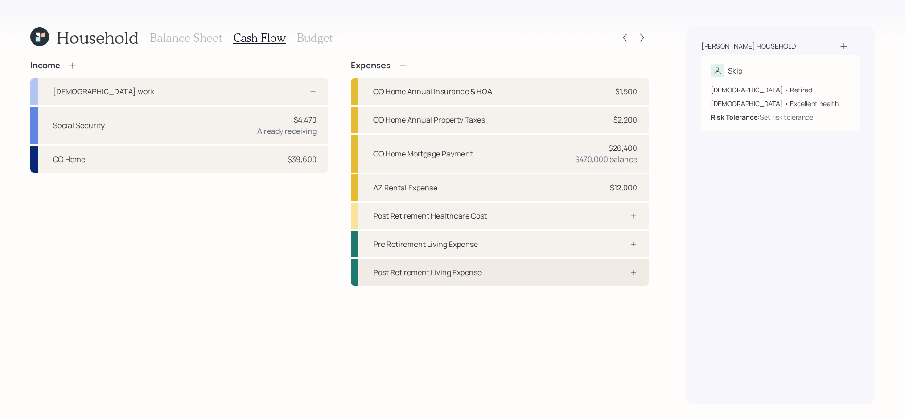
click at [586, 269] on div "Post Retirement Living Expense" at bounding box center [500, 272] width 298 height 26
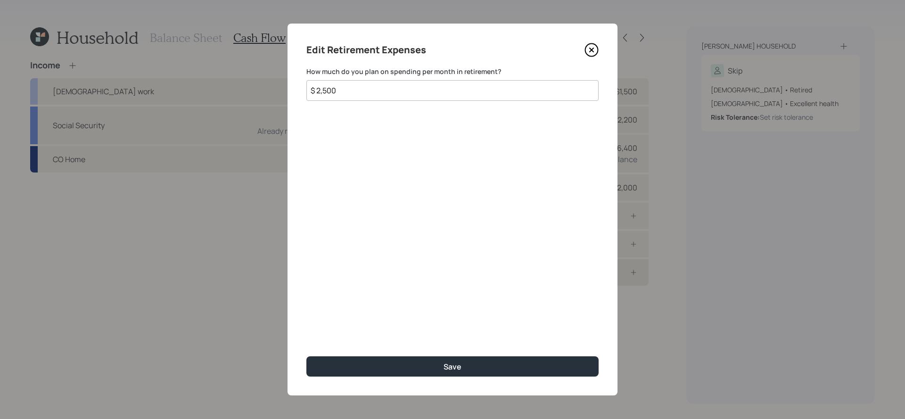
type input "$ 2,500"
click at [306, 356] on button "Save" at bounding box center [452, 366] width 292 height 20
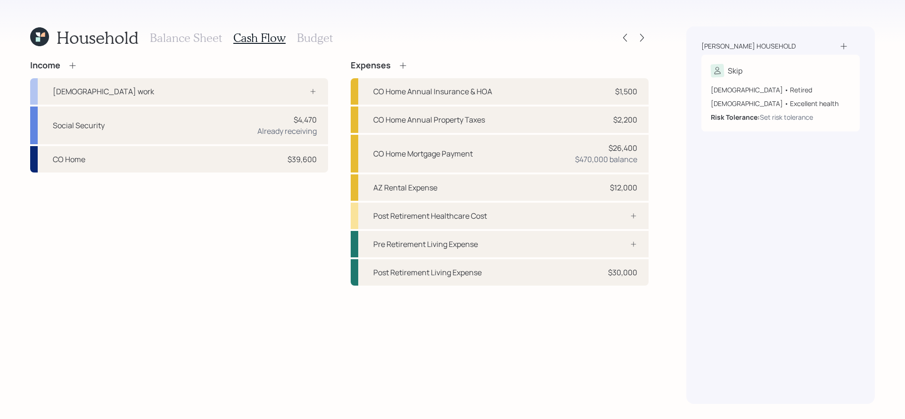
click at [316, 34] on h3 "Budget" at bounding box center [315, 38] width 36 height 14
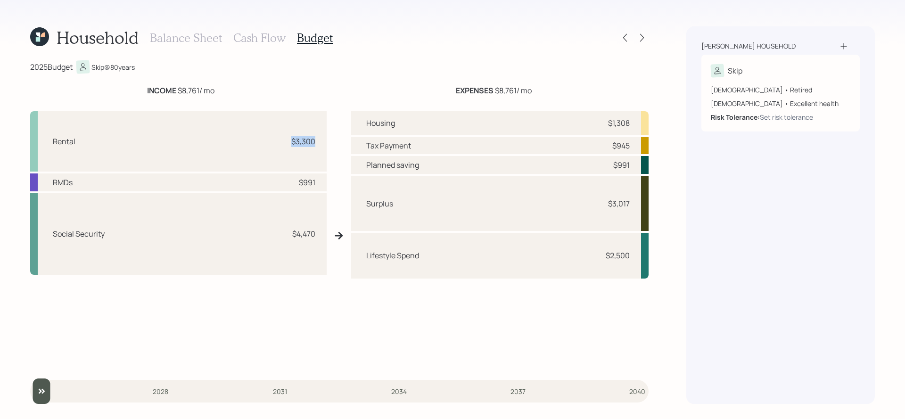
drag, startPoint x: 319, startPoint y: 147, endPoint x: 288, endPoint y: 139, distance: 32.6
click at [288, 139] on div "Rental $3,300" at bounding box center [178, 141] width 297 height 60
drag, startPoint x: 317, startPoint y: 239, endPoint x: 244, endPoint y: 234, distance: 72.8
click at [244, 234] on div "Social Security $4,470" at bounding box center [178, 234] width 297 height 82
drag, startPoint x: 322, startPoint y: 183, endPoint x: 286, endPoint y: 183, distance: 35.4
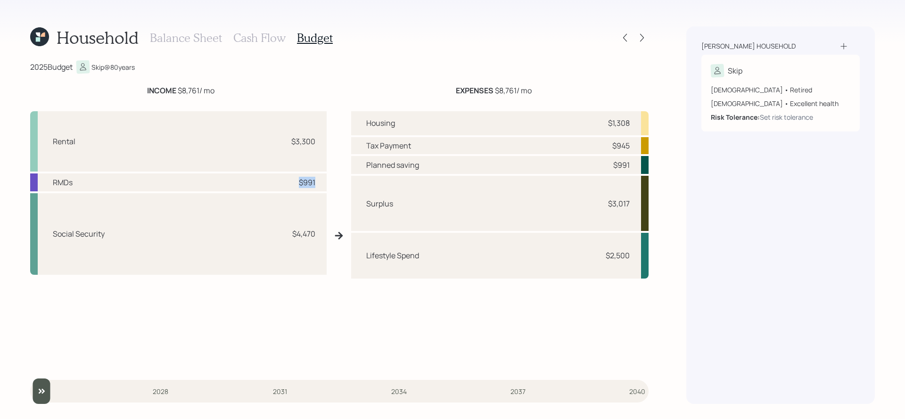
click at [286, 183] on div "RMDs $991" at bounding box center [178, 182] width 297 height 18
click at [287, 183] on div "$991" at bounding box center [301, 182] width 28 height 11
drag, startPoint x: 634, startPoint y: 204, endPoint x: 595, endPoint y: 205, distance: 38.7
click at [595, 205] on div "Surplus $3,017" at bounding box center [499, 203] width 297 height 55
click at [603, 187] on div "Surplus $3,017" at bounding box center [499, 203] width 297 height 55
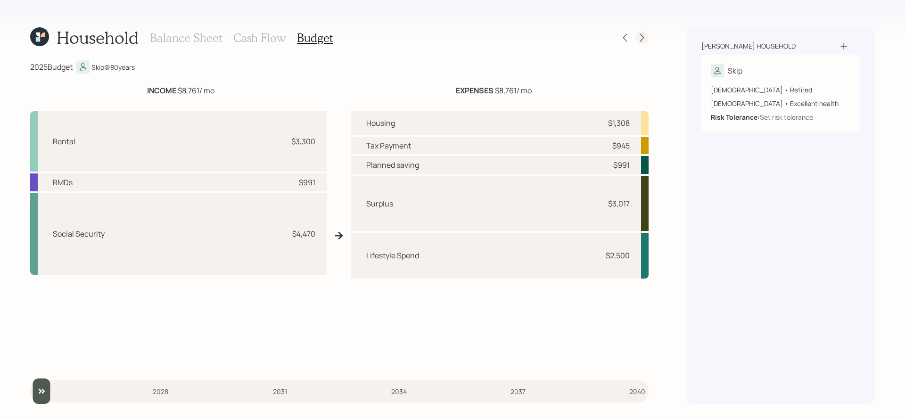
click at [643, 40] on icon at bounding box center [641, 37] width 9 height 9
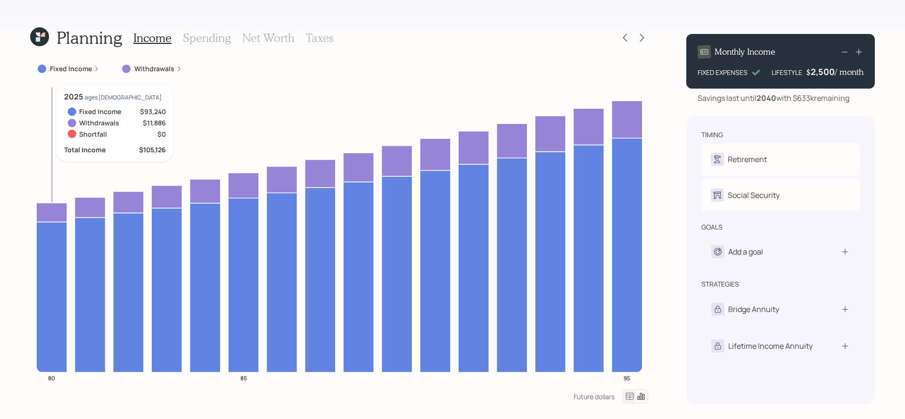
click at [40, 245] on icon at bounding box center [51, 297] width 31 height 150
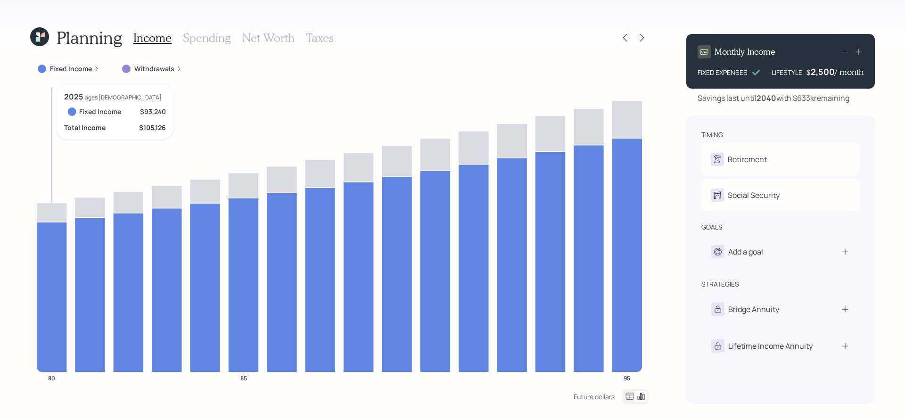
click at [41, 244] on icon at bounding box center [51, 297] width 31 height 150
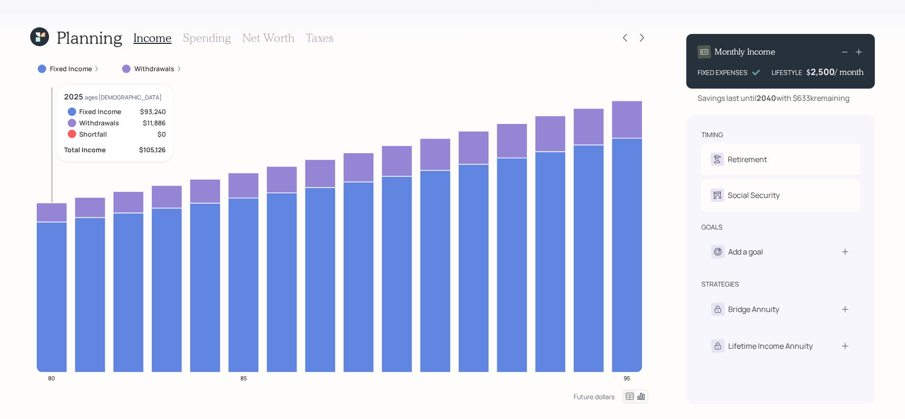
click at [50, 210] on icon at bounding box center [51, 212] width 31 height 19
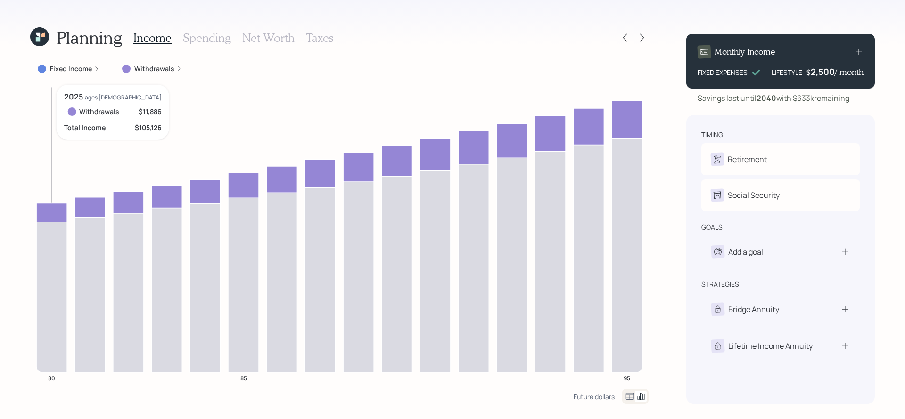
click at [50, 209] on icon at bounding box center [51, 212] width 31 height 19
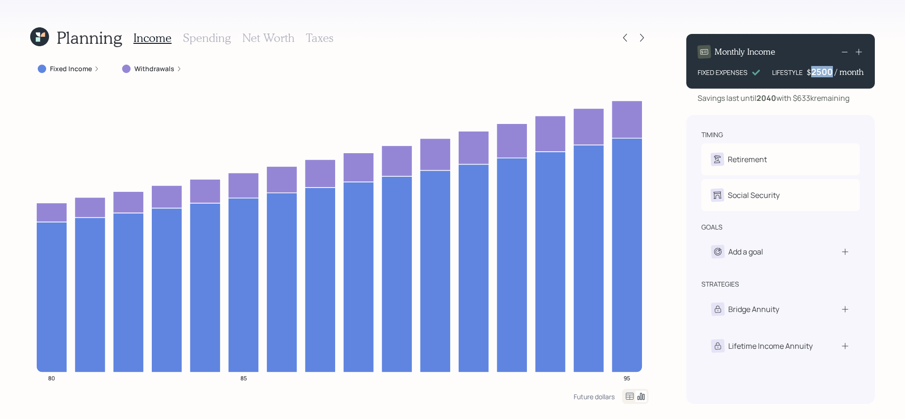
drag, startPoint x: 833, startPoint y: 69, endPoint x: 810, endPoint y: 71, distance: 22.2
click at [811, 71] on div "2500" at bounding box center [823, 71] width 24 height 11
click at [818, 84] on div "Monthly Income FIXED EXPENSES LIFESTYLE $ 2500 / month" at bounding box center [780, 61] width 189 height 55
click at [620, 39] on icon at bounding box center [624, 37] width 9 height 9
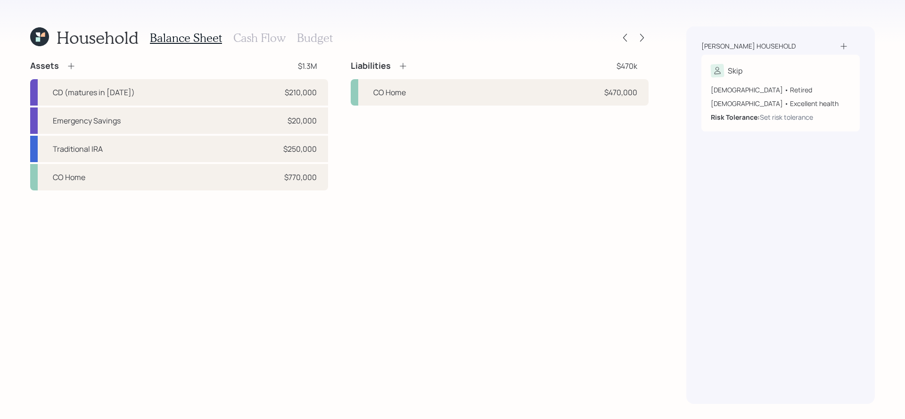
click at [280, 44] on h3 "Cash Flow" at bounding box center [259, 38] width 52 height 14
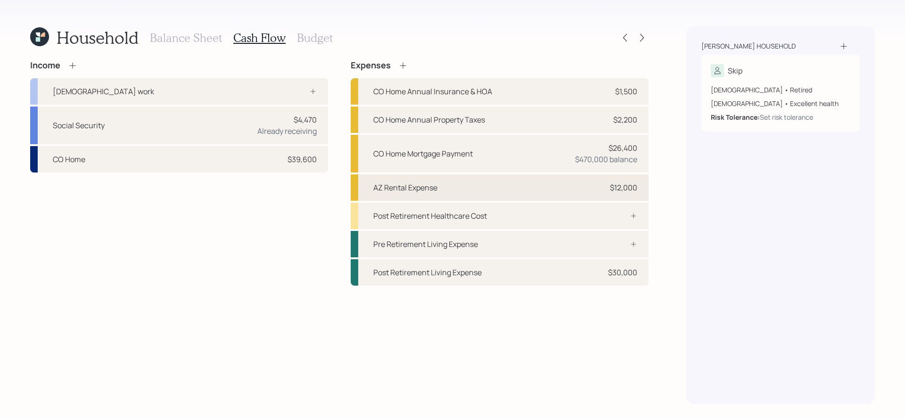
click at [532, 192] on div "AZ Rental Expense $12,000" at bounding box center [500, 187] width 298 height 26
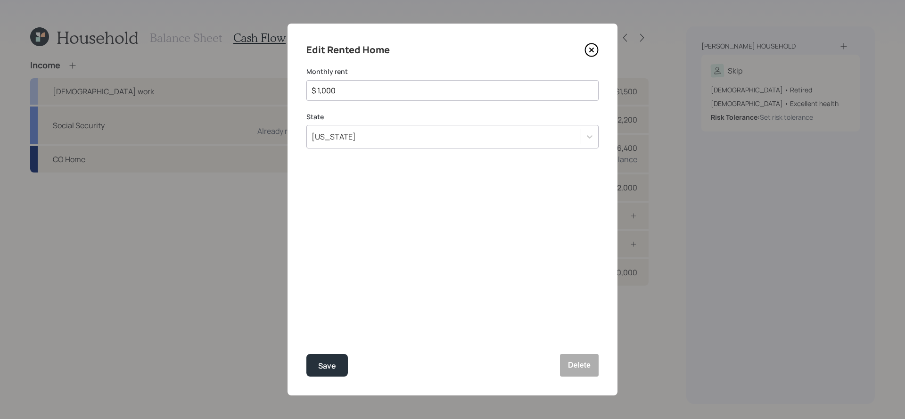
drag, startPoint x: 418, startPoint y: 96, endPoint x: 317, endPoint y: 86, distance: 100.9
click at [317, 86] on input "$ 1,000" at bounding box center [449, 90] width 276 height 11
type input "$ 3,500"
click at [306, 354] on button "Save" at bounding box center [326, 365] width 41 height 23
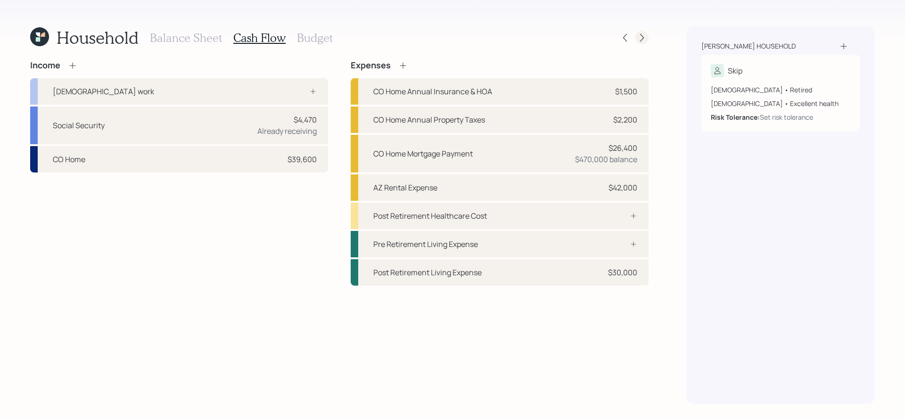
click at [643, 40] on icon at bounding box center [641, 37] width 9 height 9
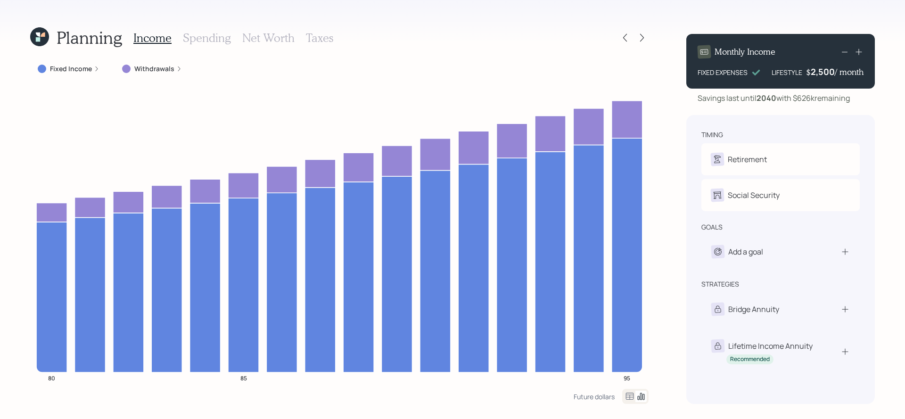
click at [137, 70] on label "Withdrawals" at bounding box center [154, 68] width 40 height 9
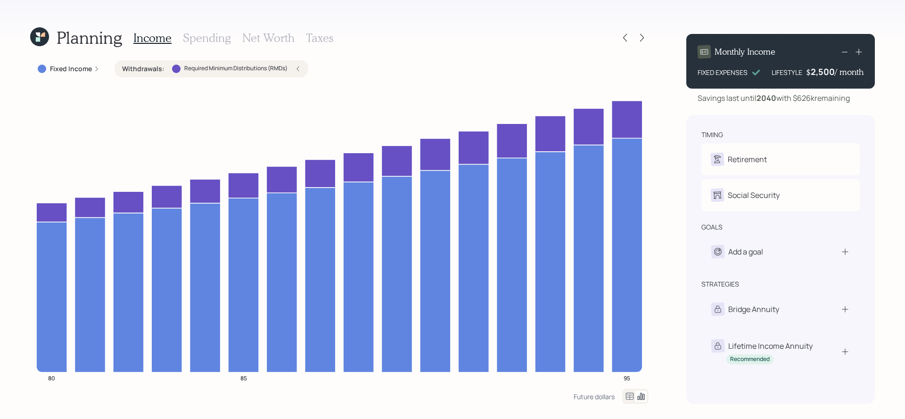
click at [137, 70] on label "Withdrawals :" at bounding box center [143, 68] width 42 height 9
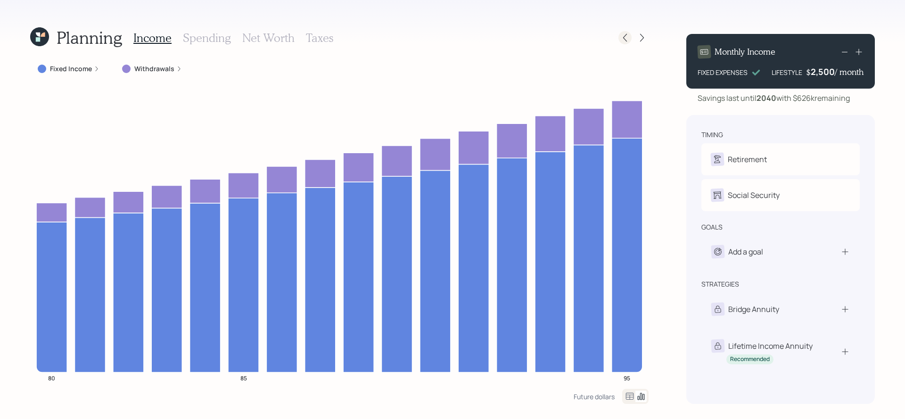
click at [626, 35] on icon at bounding box center [624, 37] width 9 height 9
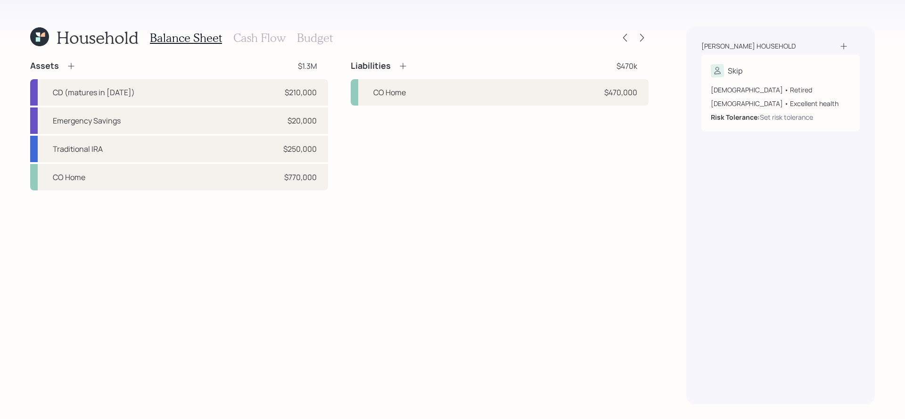
click at [317, 33] on h3 "Budget" at bounding box center [315, 38] width 36 height 14
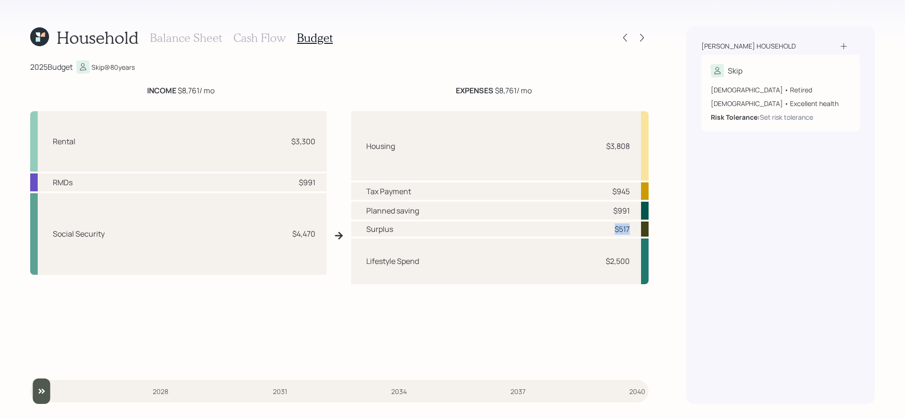
drag, startPoint x: 630, startPoint y: 230, endPoint x: 611, endPoint y: 230, distance: 18.9
click at [611, 230] on div "Surplus $517" at bounding box center [499, 229] width 297 height 15
click at [199, 38] on h3 "Balance Sheet" at bounding box center [186, 38] width 72 height 14
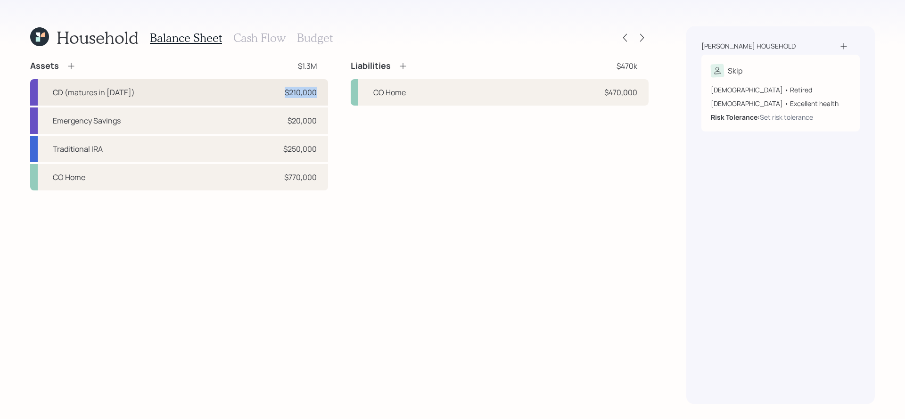
drag, startPoint x: 320, startPoint y: 94, endPoint x: 265, endPoint y: 93, distance: 54.2
click at [265, 93] on div "CD (matures in January 2026) $210,000" at bounding box center [179, 92] width 298 height 26
select select "emergency_fund"
click at [313, 93] on div "$210,000" at bounding box center [301, 92] width 32 height 11
select select "emergency_fund"
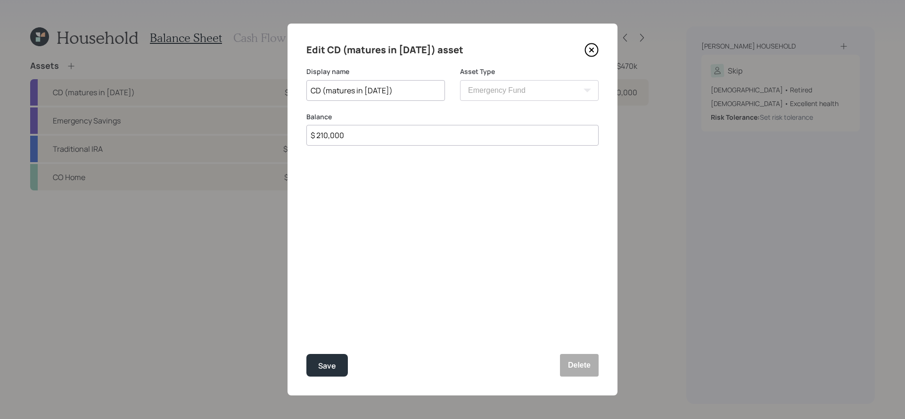
click at [591, 53] on icon at bounding box center [592, 50] width 14 height 14
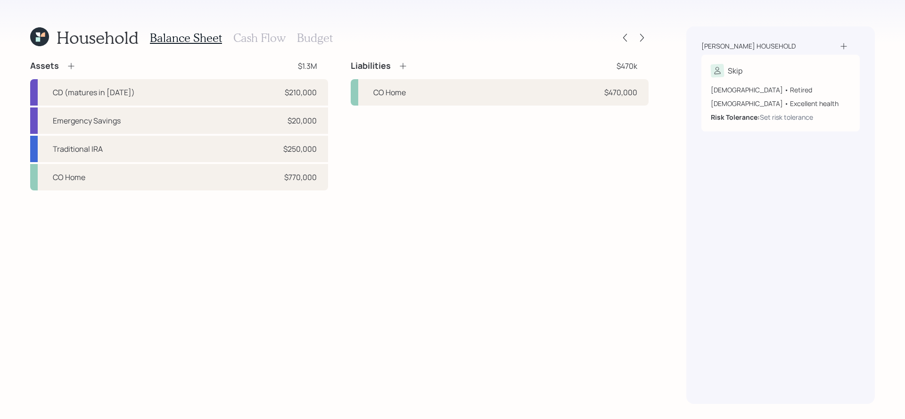
click at [271, 45] on div "Balance Sheet Cash Flow Budget" at bounding box center [241, 37] width 183 height 23
click at [286, 36] on div "Balance Sheet Cash Flow Budget" at bounding box center [241, 37] width 183 height 23
click at [283, 36] on h3 "Cash Flow" at bounding box center [259, 38] width 52 height 14
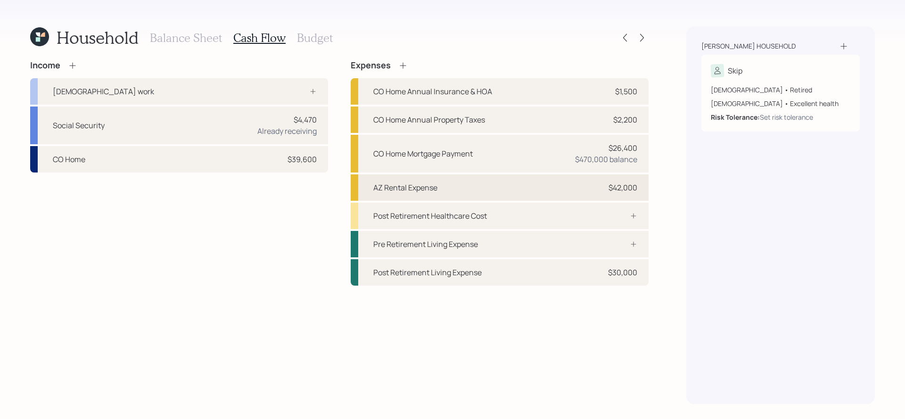
click at [580, 186] on div "AZ Rental Expense $42,000" at bounding box center [500, 187] width 298 height 26
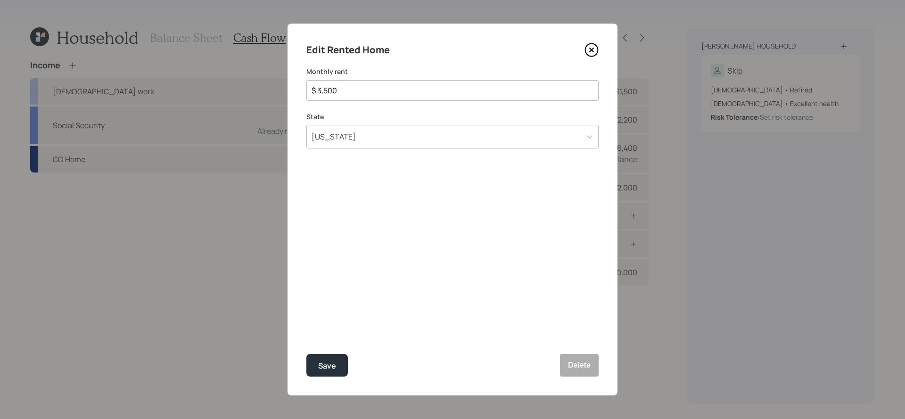
drag, startPoint x: 352, startPoint y: 90, endPoint x: 279, endPoint y: 87, distance: 73.1
click at [279, 87] on div "Edit Rented Home Monthly rent $ 3,500 State Arizona Save Delete" at bounding box center [452, 209] width 905 height 419
type input "$ 1,000"
click at [306, 354] on button "Save" at bounding box center [326, 365] width 41 height 23
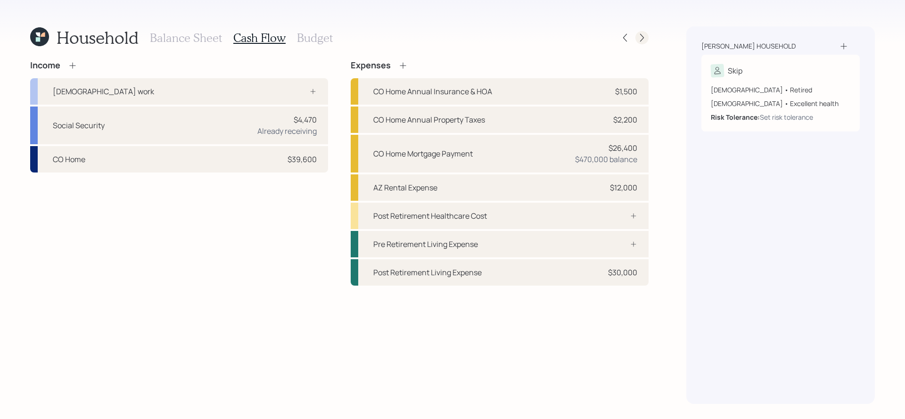
click at [646, 31] on div at bounding box center [634, 37] width 30 height 13
click at [643, 37] on icon at bounding box center [642, 38] width 4 height 8
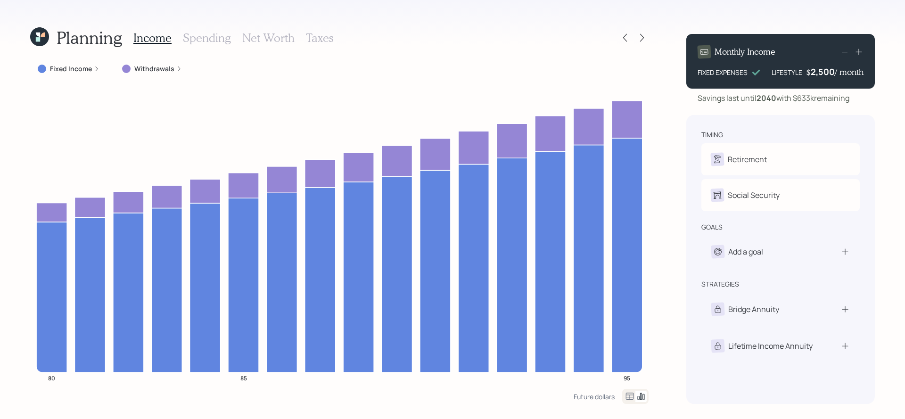
click at [245, 33] on h3 "Net Worth" at bounding box center [268, 38] width 52 height 14
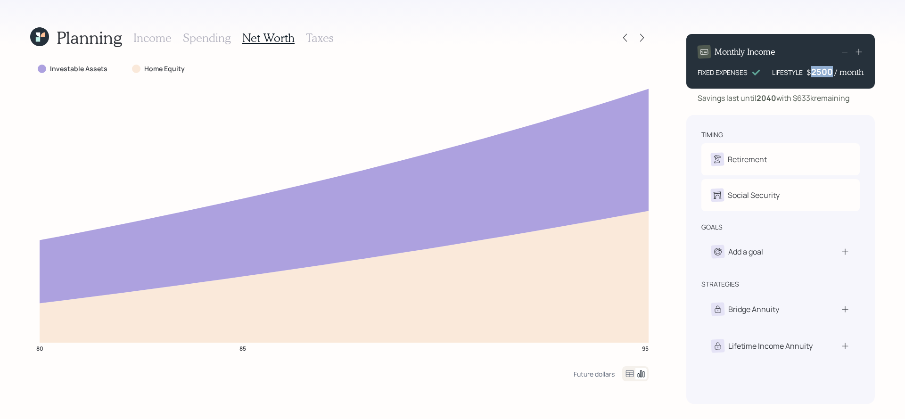
drag, startPoint x: 813, startPoint y: 74, endPoint x: 837, endPoint y: 74, distance: 24.5
click at [837, 74] on div "$ 2500 / month" at bounding box center [835, 71] width 57 height 11
click at [812, 105] on div "Monthly Income FIXED EXPENSES LIFESTYLE $ 5,000 / month Savings last until 2040…" at bounding box center [780, 215] width 189 height 378
drag, startPoint x: 810, startPoint y: 71, endPoint x: 841, endPoint y: 72, distance: 30.7
click at [841, 72] on div "$ 5000 / month" at bounding box center [835, 71] width 57 height 11
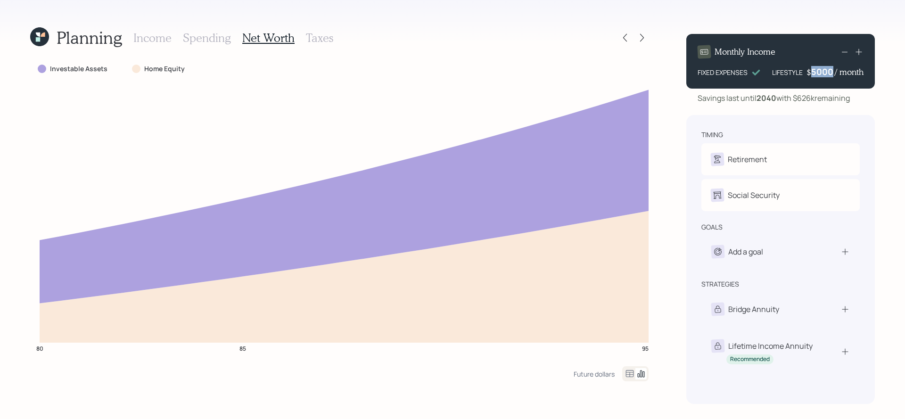
drag, startPoint x: 834, startPoint y: 73, endPoint x: 803, endPoint y: 72, distance: 30.2
click at [803, 72] on div "LIFESTYLE $ 5000 / month" at bounding box center [817, 71] width 91 height 11
click at [833, 117] on div "timing Retirement S Retired Social Security S Receiving goals Add a goal strate…" at bounding box center [780, 259] width 189 height 289
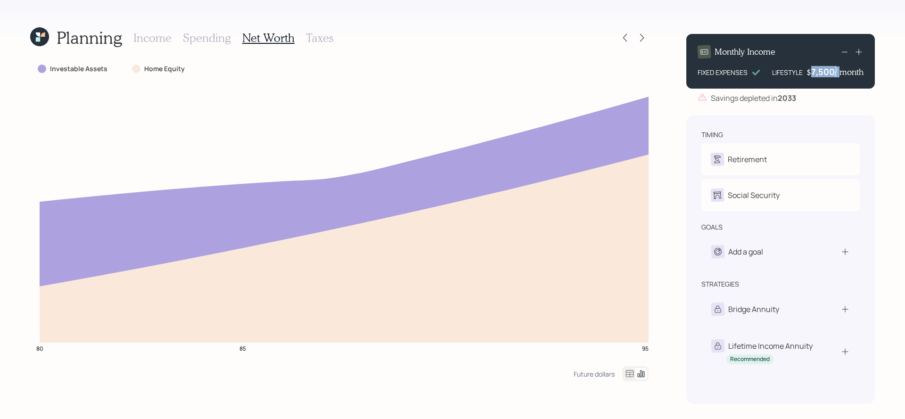
drag, startPoint x: 809, startPoint y: 71, endPoint x: 837, endPoint y: 71, distance: 28.3
click at [837, 71] on div "$ 7,500 / month" at bounding box center [835, 71] width 57 height 11
click at [822, 72] on div "7,500" at bounding box center [823, 71] width 24 height 11
click at [822, 72] on div "7500" at bounding box center [823, 71] width 24 height 11
click at [866, 112] on div "Monthly Income FIXED EXPENSES LIFESTYLE $ 2500 / month Savings depleted in 2033…" at bounding box center [780, 215] width 189 height 378
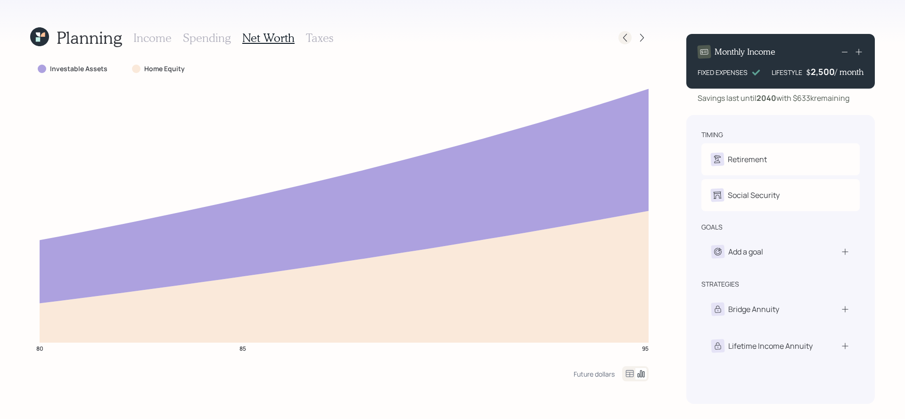
click at [625, 40] on icon at bounding box center [624, 37] width 9 height 9
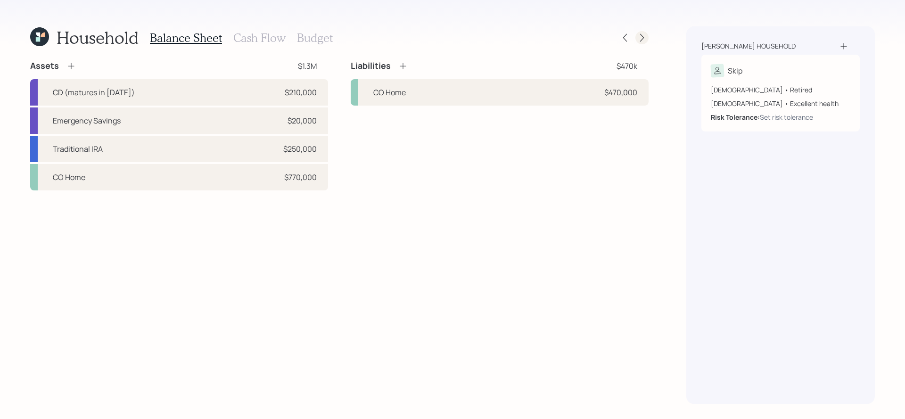
click at [639, 40] on icon at bounding box center [641, 37] width 9 height 9
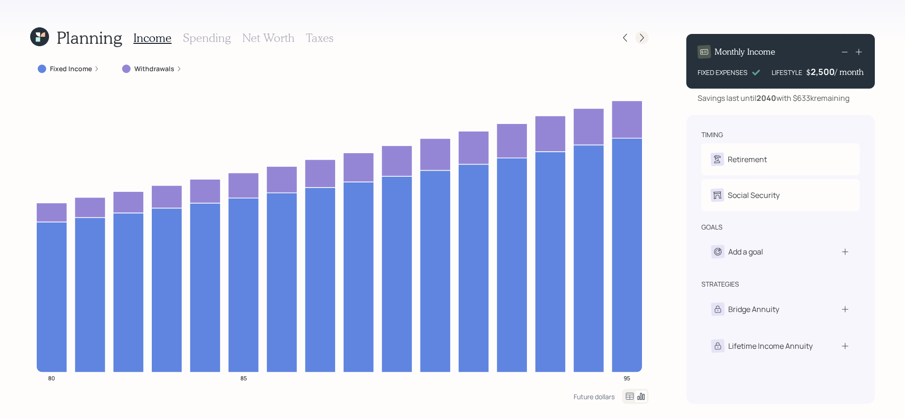
click at [643, 40] on icon at bounding box center [641, 37] width 9 height 9
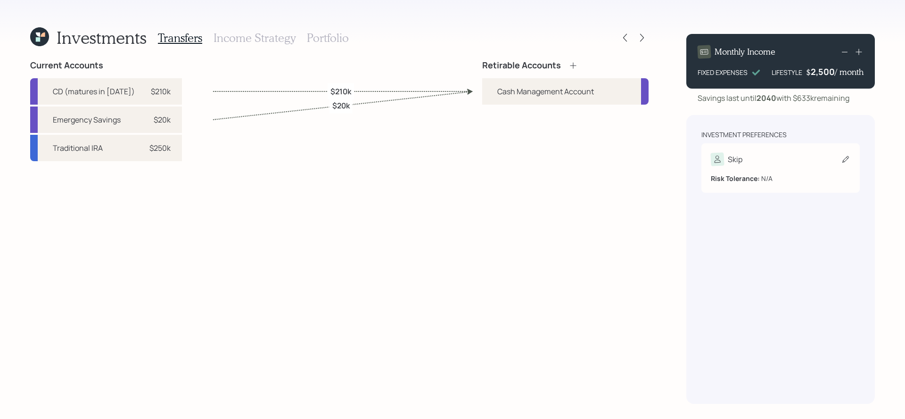
click at [786, 157] on div "Skip" at bounding box center [781, 159] width 140 height 13
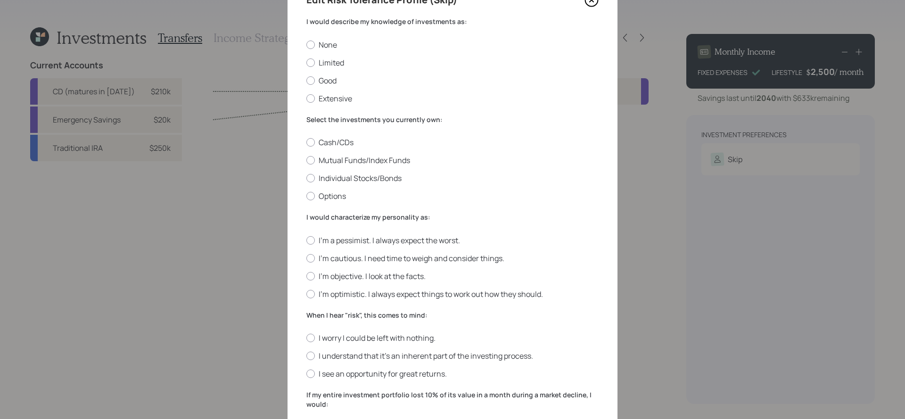
scroll to position [50, 0]
click at [338, 61] on label "Limited" at bounding box center [452, 62] width 292 height 10
click at [306, 62] on input "Limited" at bounding box center [306, 62] width 0 height 0
radio input "true"
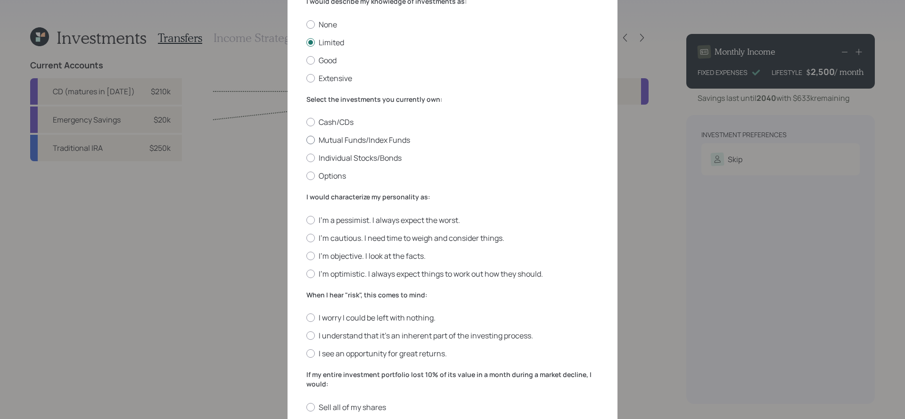
scroll to position [74, 0]
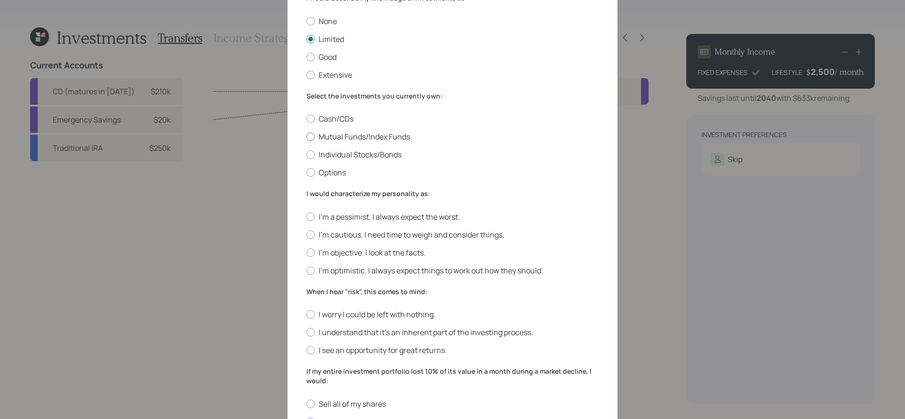
click at [332, 141] on label "Mutual Funds/Index Funds" at bounding box center [452, 137] width 292 height 10
click at [306, 137] on input "Mutual Funds/Index Funds" at bounding box center [306, 137] width 0 height 0
radio input "true"
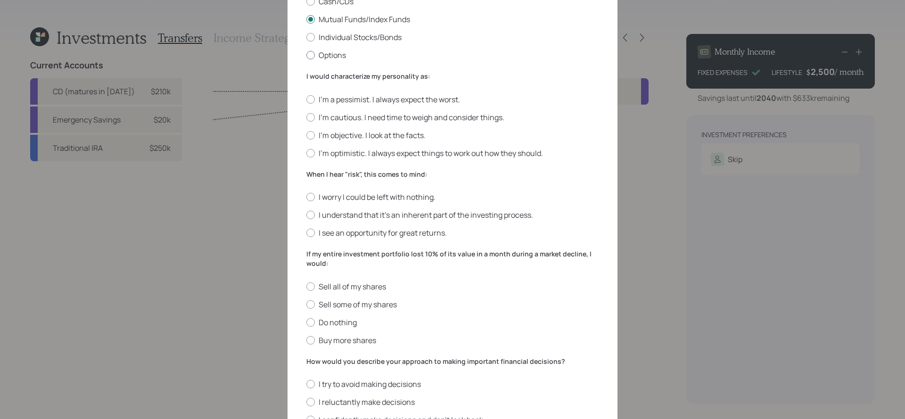
scroll to position [195, 0]
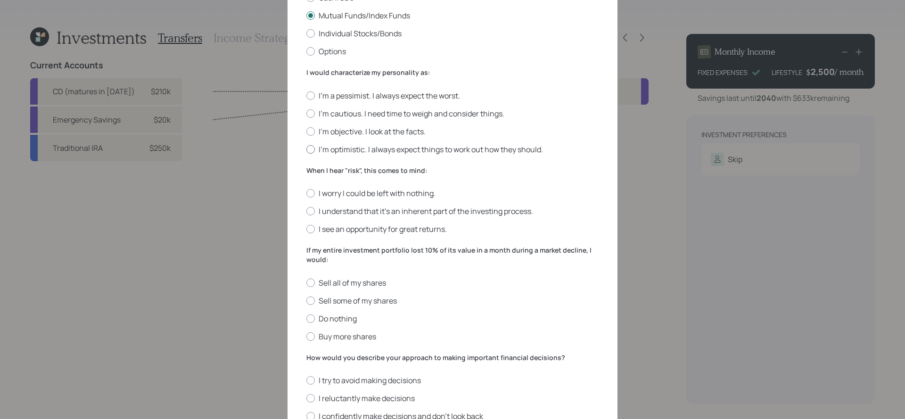
click at [351, 152] on label "I'm optimistic. I always expect things to work out how they should." at bounding box center [452, 149] width 292 height 10
click at [306, 149] on input "I'm optimistic. I always expect things to work out how they should." at bounding box center [306, 149] width 0 height 0
radio input "true"
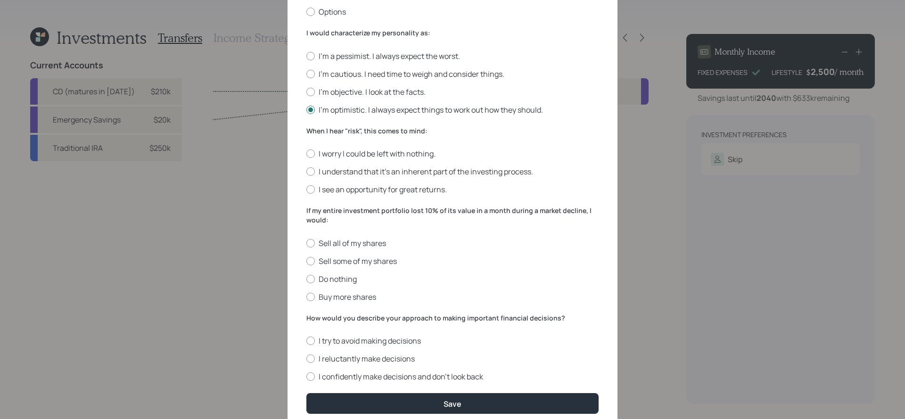
scroll to position [238, 0]
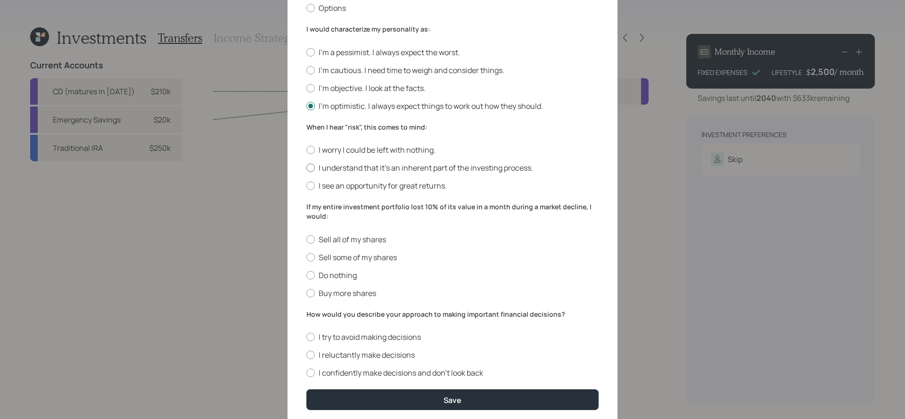
click at [319, 167] on label "I understand that it’s an inherent part of the investing process." at bounding box center [452, 168] width 292 height 10
click at [306, 168] on input "I understand that it’s an inherent part of the investing process." at bounding box center [306, 168] width 0 height 0
radio input "true"
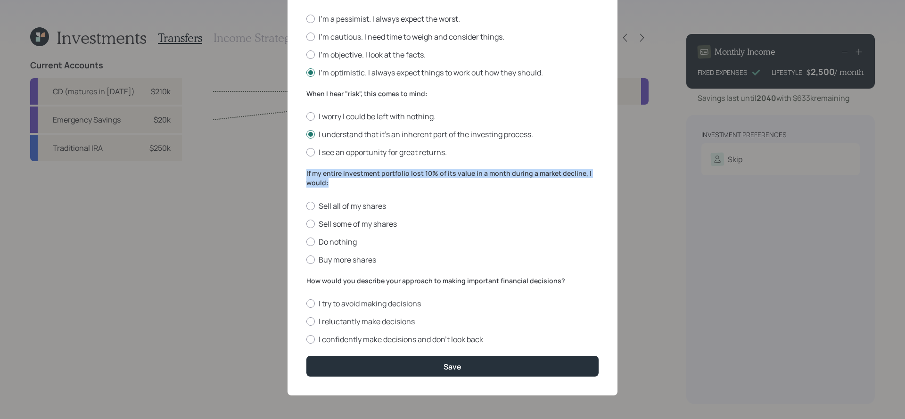
drag, startPoint x: 327, startPoint y: 183, endPoint x: 301, endPoint y: 173, distance: 27.8
click at [301, 173] on div "Edit Risk Tolerance Profile (Skip) I would describe my knowledge of investments…" at bounding box center [453, 74] width 330 height 644
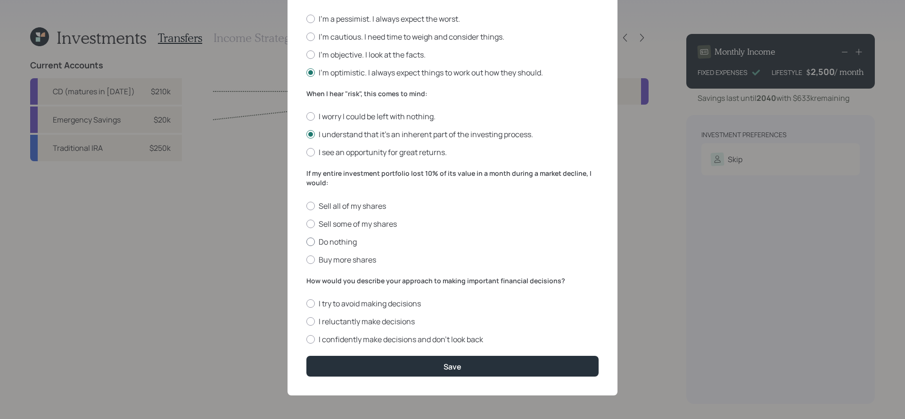
click at [350, 241] on label "Do nothing" at bounding box center [452, 242] width 292 height 10
click at [306, 241] on input "Do nothing" at bounding box center [306, 241] width 0 height 0
radio input "true"
click at [324, 316] on label "I reluctantly make decisions" at bounding box center [452, 321] width 292 height 10
click at [306, 322] on input "I reluctantly make decisions" at bounding box center [306, 322] width 0 height 0
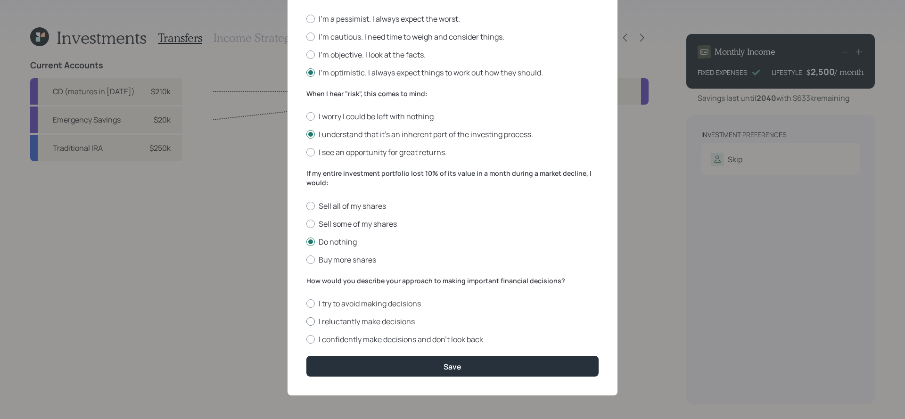
radio input "true"
click at [397, 383] on div "Edit Risk Tolerance Profile (Skip) I would describe my knowledge of investments…" at bounding box center [453, 74] width 330 height 644
click at [397, 377] on div "Edit Risk Tolerance Profile (Skip) I would describe my knowledge of investments…" at bounding box center [453, 74] width 330 height 644
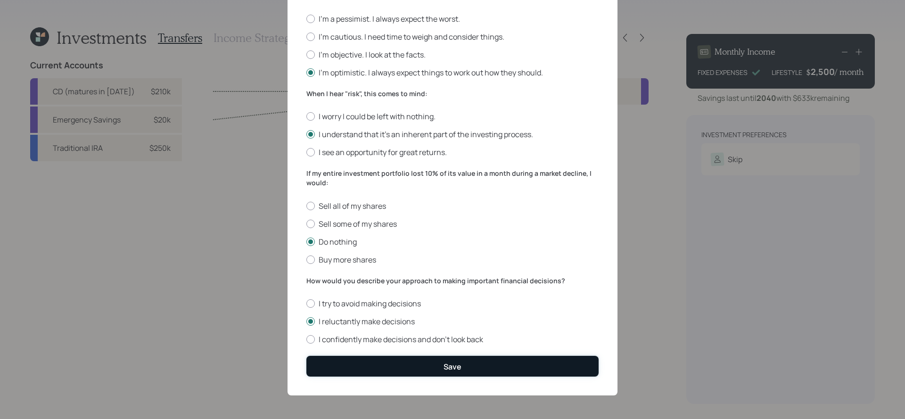
click at [403, 369] on button "Save" at bounding box center [452, 366] width 292 height 20
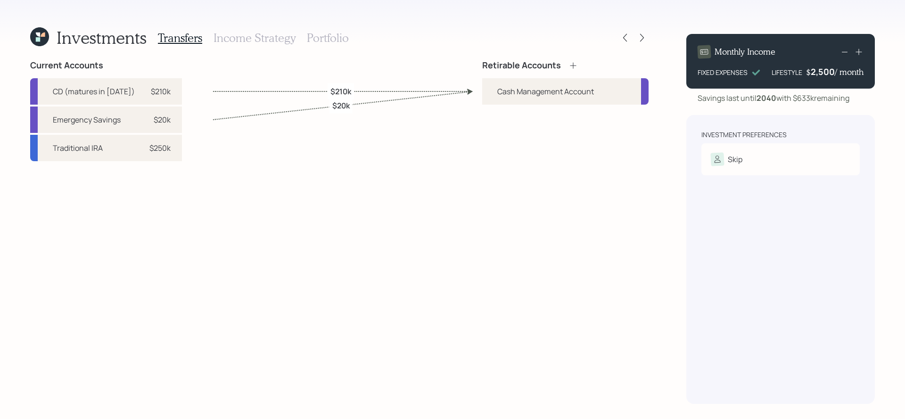
click at [570, 65] on icon at bounding box center [573, 65] width 9 height 9
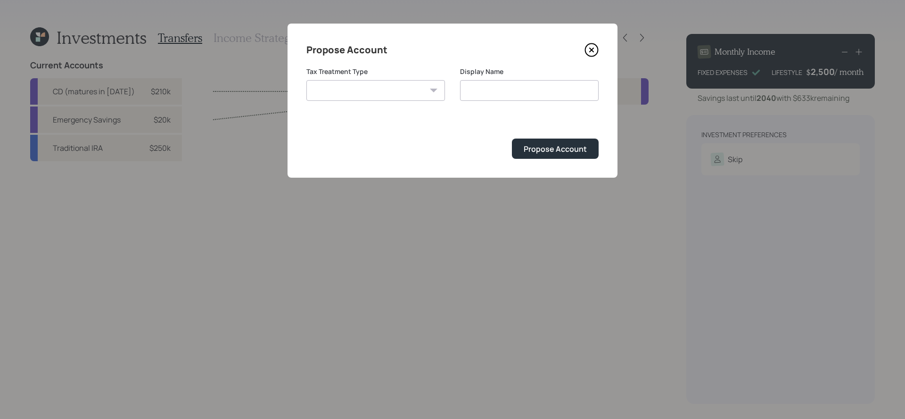
click at [408, 96] on select "Roth Taxable Traditional" at bounding box center [375, 90] width 139 height 21
select select "traditional"
click at [306, 80] on select "Roth Taxable Traditional" at bounding box center [375, 90] width 139 height 21
type input "Traditional"
click at [530, 147] on div "Propose Account" at bounding box center [555, 149] width 63 height 10
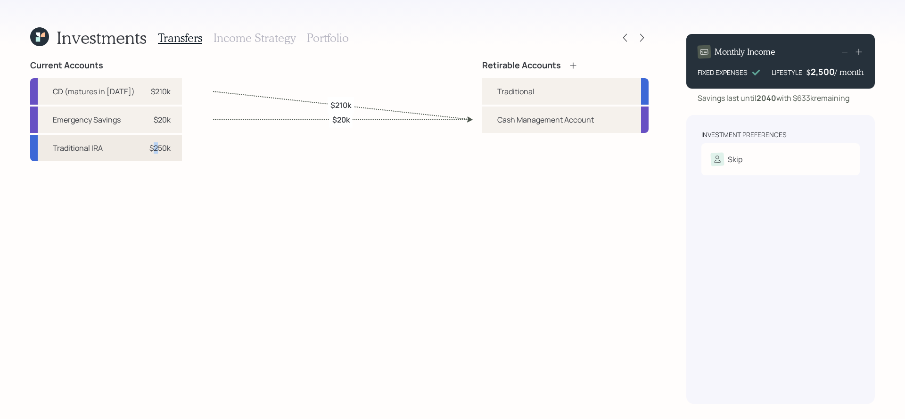
click at [171, 153] on div "$250k" at bounding box center [159, 147] width 21 height 11
click at [618, 98] on div "Traditional" at bounding box center [565, 91] width 166 height 26
select select "3e7edd7e-b717-4acc-9343-ab81ab87f3b2"
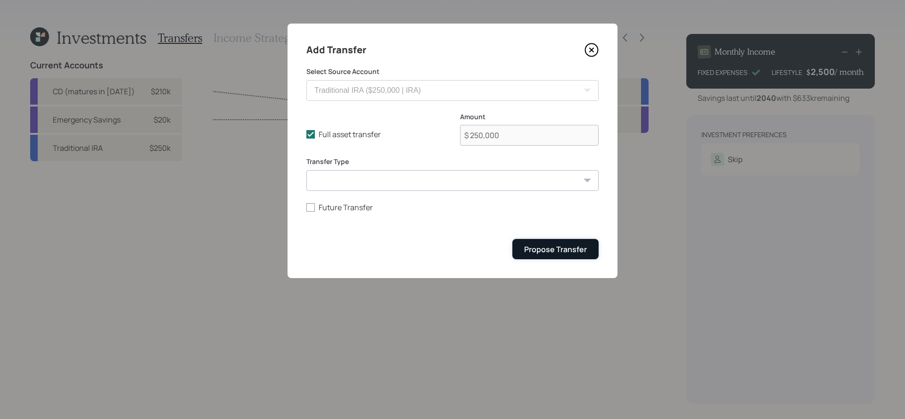
click at [533, 250] on div "Propose Transfer" at bounding box center [555, 249] width 63 height 10
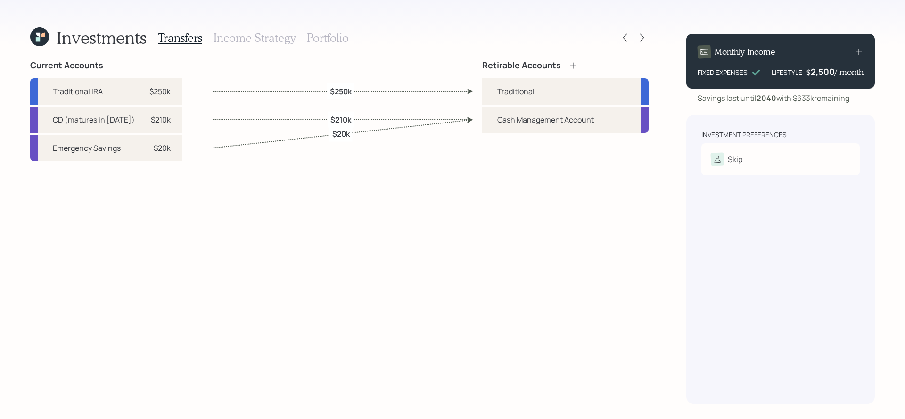
click at [243, 33] on h3 "Income Strategy" at bounding box center [255, 38] width 82 height 14
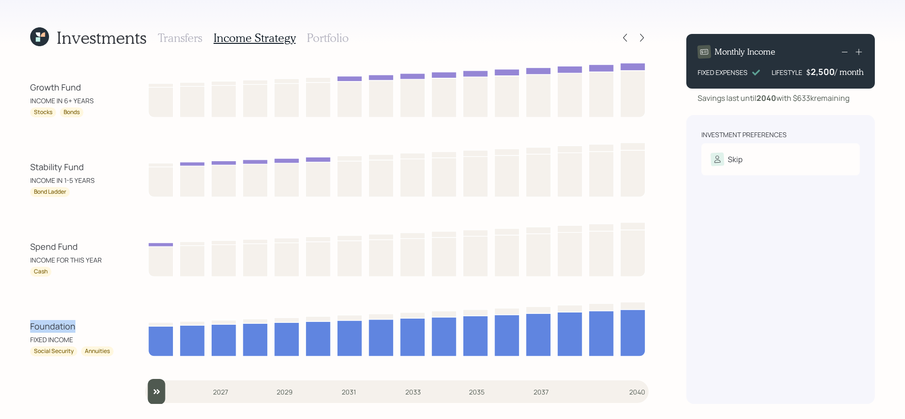
drag, startPoint x: 76, startPoint y: 325, endPoint x: 14, endPoint y: 329, distance: 62.3
click at [14, 329] on div "Investments Transfers Income Strategy Portfolio Growth Fund INCOME IN 6+ YEARS …" at bounding box center [452, 209] width 905 height 419
drag, startPoint x: 83, startPoint y: 250, endPoint x: 31, endPoint y: 250, distance: 52.3
click at [31, 250] on div "Spend Fund" at bounding box center [72, 246] width 85 height 13
click at [52, 252] on div "Spend Fund" at bounding box center [72, 246] width 85 height 13
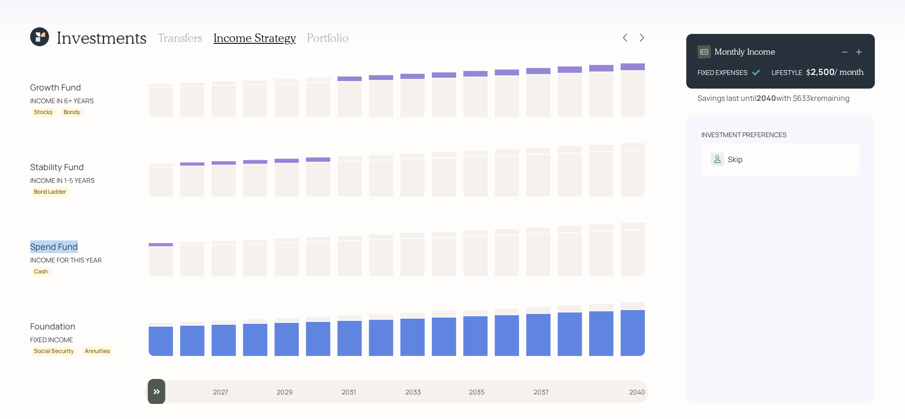
drag, startPoint x: 75, startPoint y: 248, endPoint x: 27, endPoint y: 248, distance: 48.6
click at [27, 248] on div "Investments Transfers Income Strategy Portfolio Growth Fund INCOME IN 6+ YEARS …" at bounding box center [452, 209] width 905 height 419
drag, startPoint x: 85, startPoint y: 166, endPoint x: 32, endPoint y: 172, distance: 53.2
click at [32, 172] on div "Stability Fund" at bounding box center [72, 167] width 85 height 13
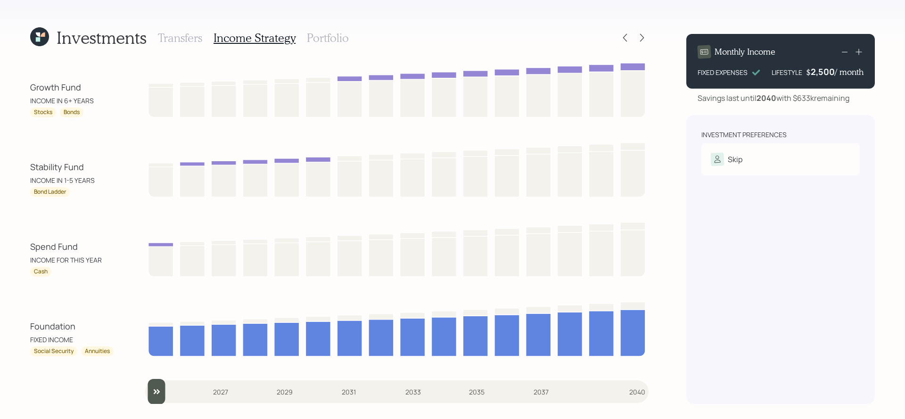
click at [41, 199] on div "Growth Fund INCOME IN 6+ YEARS Stocks Bonds Stability Fund INCOME IN 1-5 YEARS …" at bounding box center [339, 232] width 619 height 344
click at [164, 397] on input "slider" at bounding box center [397, 391] width 504 height 25
drag, startPoint x: 160, startPoint y: 388, endPoint x: 177, endPoint y: 387, distance: 17.5
type input "2026"
click at [177, 388] on input "slider" at bounding box center [397, 391] width 504 height 25
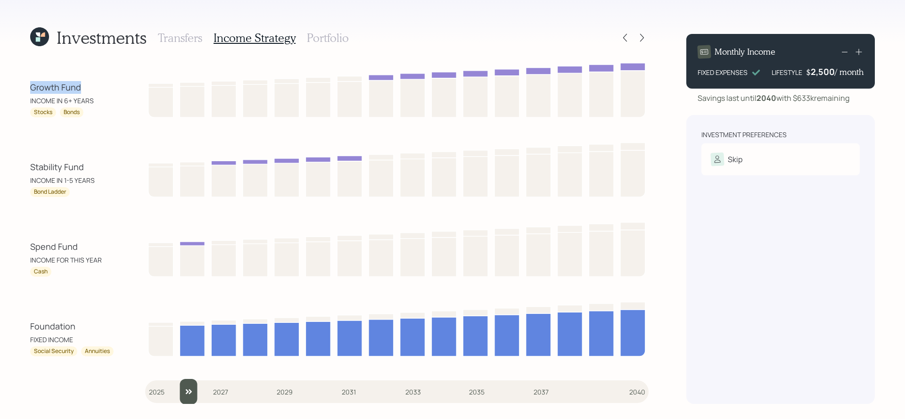
drag, startPoint x: 89, startPoint y: 88, endPoint x: 29, endPoint y: 88, distance: 60.3
click at [29, 88] on div "Investments Transfers Income Strategy Portfolio Growth Fund INCOME IN 6+ YEARS …" at bounding box center [452, 209] width 905 height 419
click at [113, 222] on div "Spend Fund INCOME FOR THIS YEAR Cash" at bounding box center [339, 248] width 619 height 57
click at [87, 98] on div "INCOME IN 6+ YEARS" at bounding box center [72, 101] width 85 height 10
drag, startPoint x: 87, startPoint y: 84, endPoint x: 28, endPoint y: 84, distance: 58.9
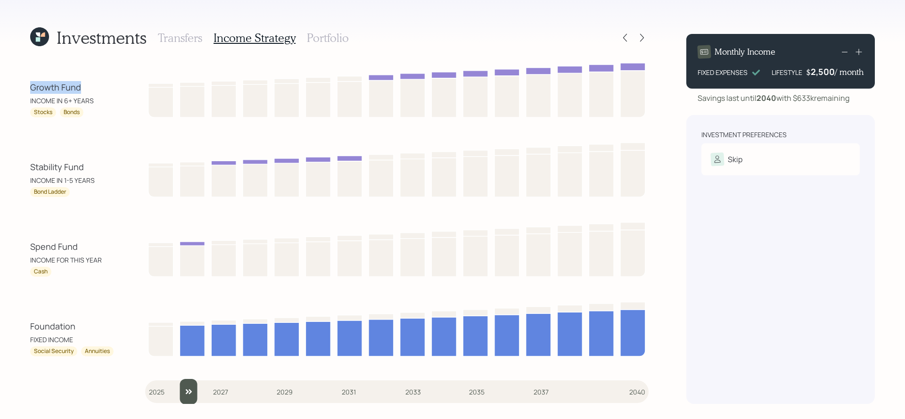
click at [28, 84] on div "Investments Transfers Income Strategy Portfolio Growth Fund INCOME IN 6+ YEARS …" at bounding box center [452, 209] width 905 height 419
drag, startPoint x: 88, startPoint y: 167, endPoint x: 29, endPoint y: 167, distance: 58.9
click at [29, 167] on div "Investments Transfers Income Strategy Portfolio Growth Fund INCOME IN 6+ YEARS …" at bounding box center [452, 209] width 905 height 419
drag, startPoint x: 80, startPoint y: 248, endPoint x: 10, endPoint y: 249, distance: 69.3
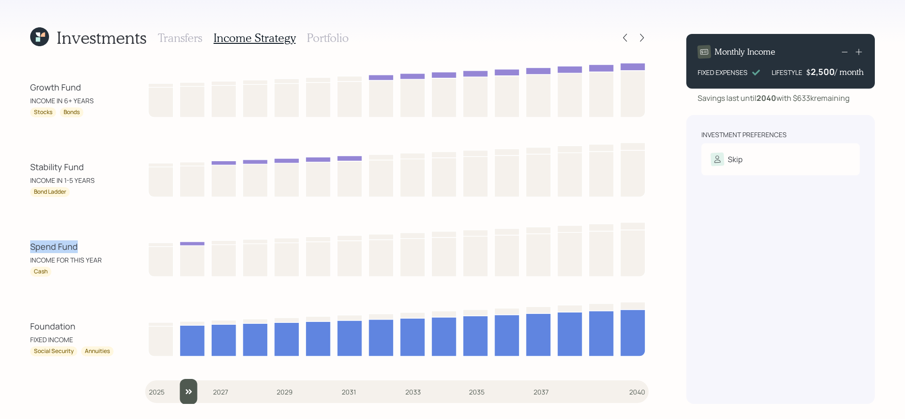
click at [10, 249] on div "Investments Transfers Income Strategy Portfolio Growth Fund INCOME IN 6+ YEARS …" at bounding box center [452, 209] width 905 height 419
click at [330, 35] on h3 "Portfolio" at bounding box center [328, 38] width 42 height 14
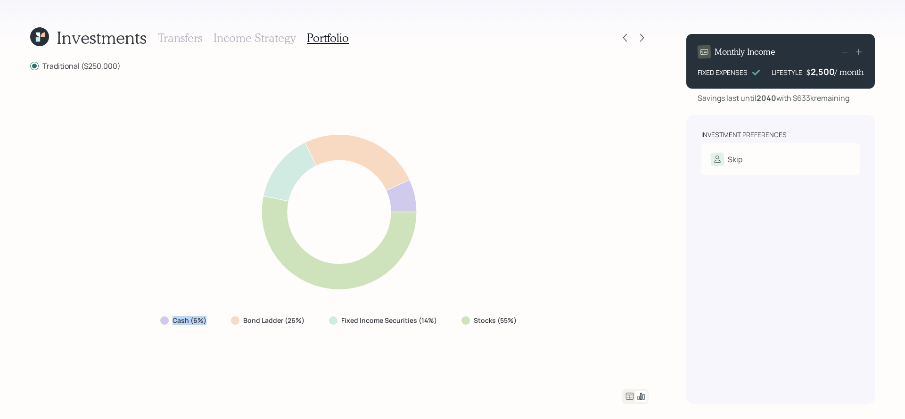
drag, startPoint x: 211, startPoint y: 322, endPoint x: 165, endPoint y: 322, distance: 45.7
click at [165, 322] on div "Cash (6%)" at bounding box center [184, 320] width 63 height 17
click at [271, 323] on label "Bond Ladder (26%)" at bounding box center [273, 320] width 61 height 9
drag, startPoint x: 310, startPoint y: 322, endPoint x: 236, endPoint y: 322, distance: 73.5
click at [236, 322] on div "Bond Ladder (26%)" at bounding box center [268, 320] width 91 height 17
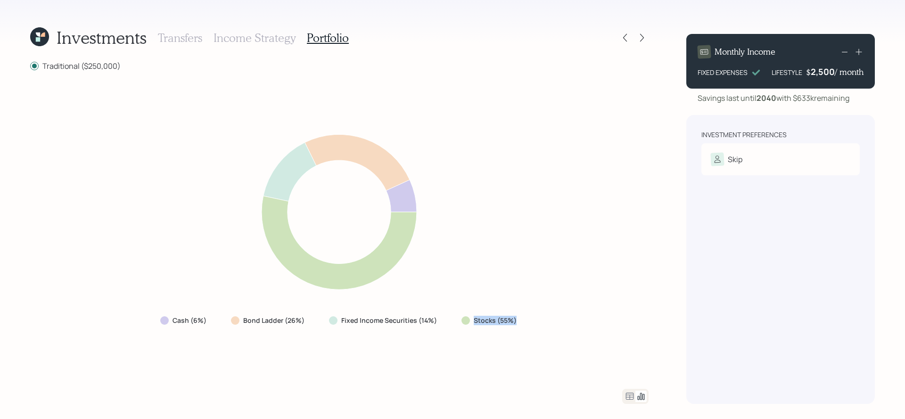
drag, startPoint x: 526, startPoint y: 324, endPoint x: 472, endPoint y: 324, distance: 53.7
click at [472, 324] on div "Cash (6%) Bond Ladder (26%) Fixed Income Securities (14%) Stocks (55%)" at bounding box center [339, 230] width 619 height 295
drag, startPoint x: 441, startPoint y: 322, endPoint x: 328, endPoint y: 315, distance: 112.8
click at [328, 315] on div "Fixed Income Securities (14%)" at bounding box center [384, 320] width 125 height 17
click at [630, 397] on icon at bounding box center [629, 396] width 11 height 11
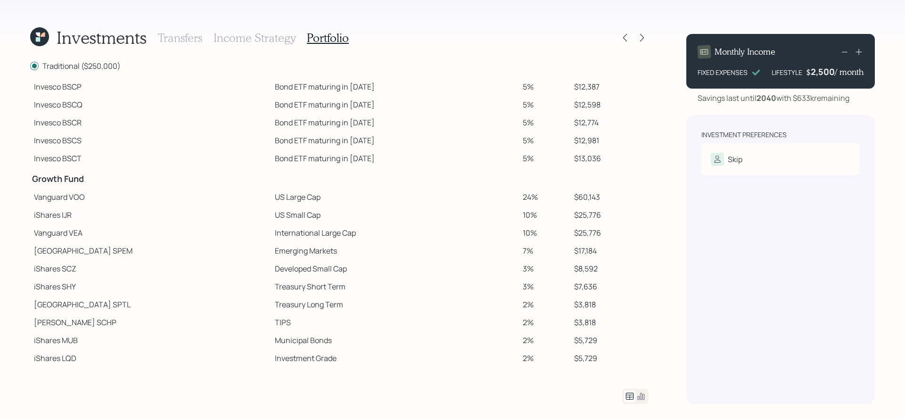
scroll to position [122, 0]
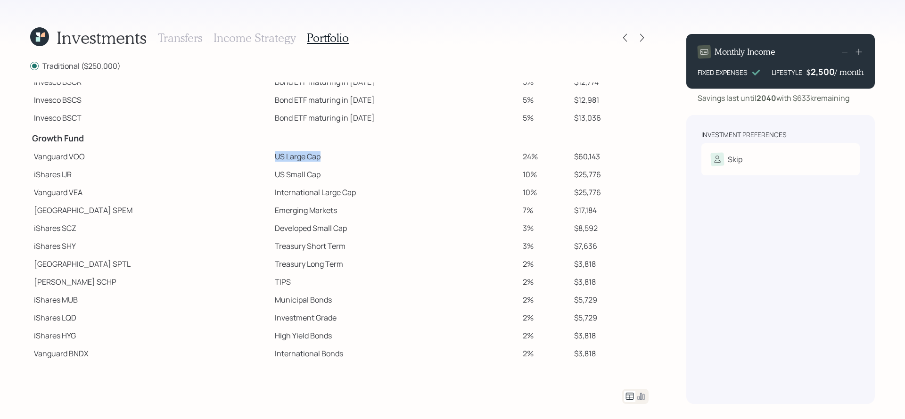
drag, startPoint x: 279, startPoint y: 153, endPoint x: 216, endPoint y: 158, distance: 63.4
click at [271, 158] on td "US Large Cap" at bounding box center [395, 157] width 248 height 18
drag, startPoint x: 270, startPoint y: 178, endPoint x: 208, endPoint y: 177, distance: 62.2
click at [208, 177] on tr "iShares IJR US Small Cap 10% $25,776" at bounding box center [339, 174] width 619 height 18
click at [174, 185] on td "Vanguard VEA" at bounding box center [150, 192] width 241 height 18
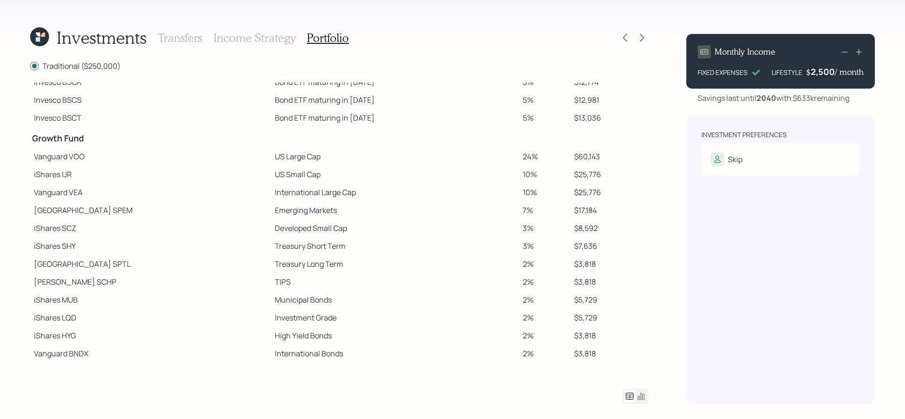
click at [93, 127] on td "Growth Fund" at bounding box center [150, 137] width 241 height 21
drag, startPoint x: 93, startPoint y: 139, endPoint x: 33, endPoint y: 144, distance: 61.0
click at [33, 144] on h4 "Growth Fund" at bounding box center [150, 138] width 237 height 10
click at [61, 161] on td "Vanguard VOO" at bounding box center [150, 157] width 241 height 18
drag, startPoint x: 89, startPoint y: 139, endPoint x: 31, endPoint y: 140, distance: 58.0
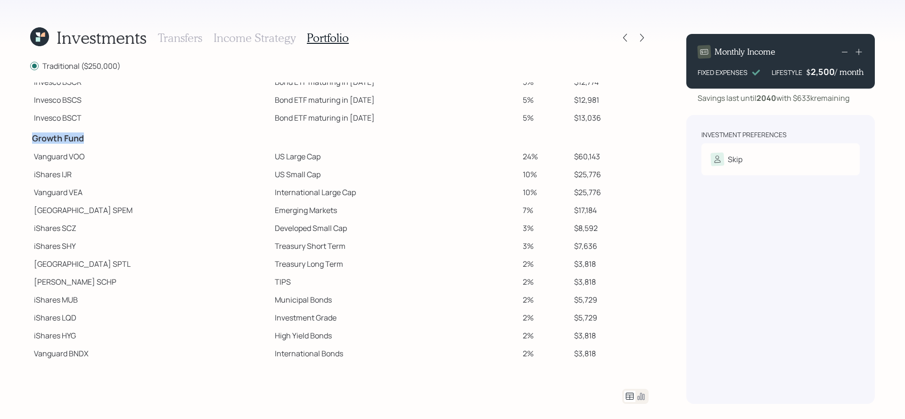
click at [31, 140] on td "Growth Fund" at bounding box center [150, 137] width 241 height 21
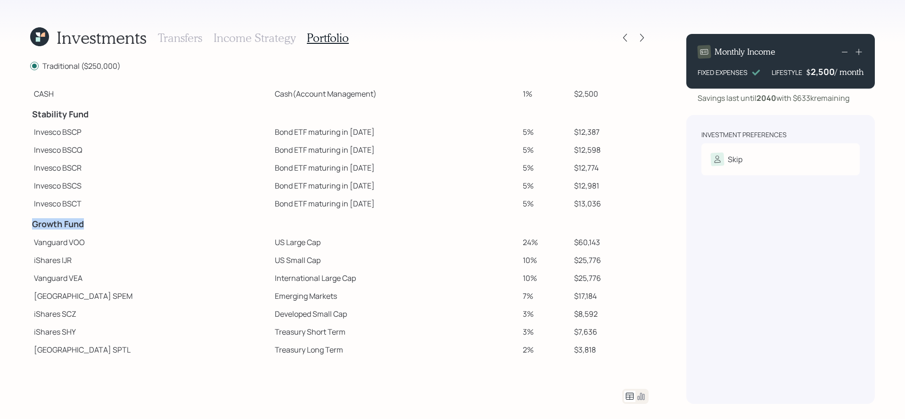
scroll to position [36, 0]
drag, startPoint x: 96, startPoint y: 111, endPoint x: 31, endPoint y: 118, distance: 65.4
click at [31, 118] on td "Stability Fund" at bounding box center [150, 113] width 241 height 21
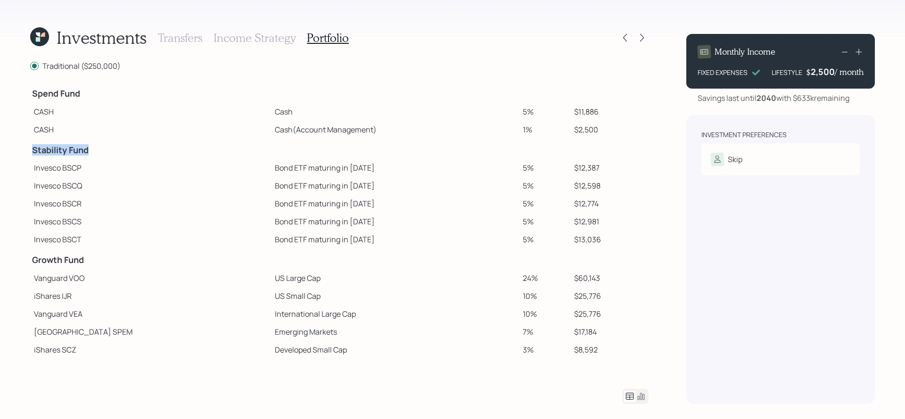
scroll to position [0, 0]
drag, startPoint x: 91, startPoint y: 95, endPoint x: 30, endPoint y: 97, distance: 61.8
click at [30, 97] on div "Investments Transfers Income Strategy Portfolio Traditional ($250,000) Spend Fu…" at bounding box center [452, 209] width 905 height 419
drag, startPoint x: 812, startPoint y: 70, endPoint x: 836, endPoint y: 70, distance: 24.5
click at [836, 70] on div "$ 2500 / month" at bounding box center [835, 71] width 57 height 11
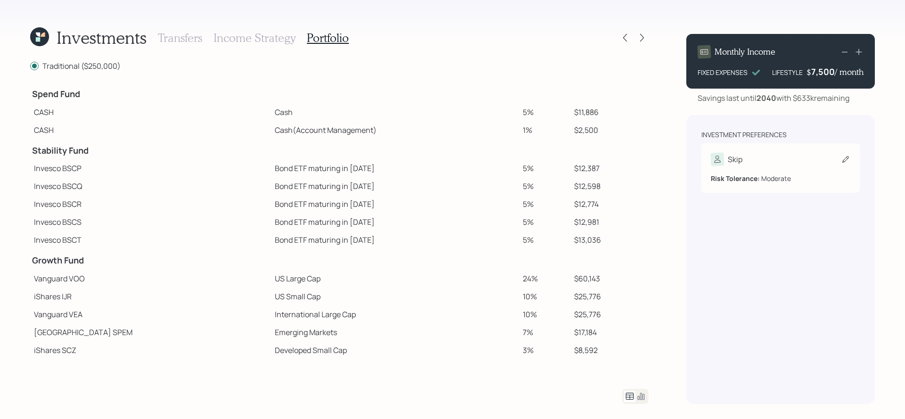
click at [858, 182] on div "Skip Risk Tolerance: Moderate" at bounding box center [781, 168] width 158 height 50
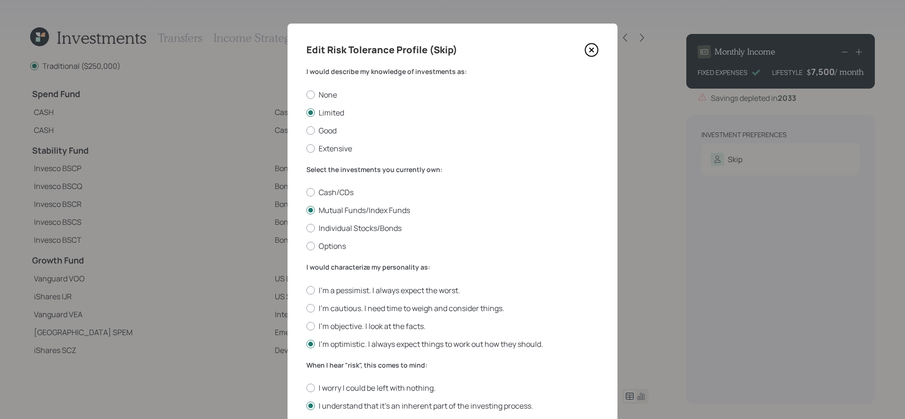
click at [589, 51] on icon at bounding box center [592, 50] width 14 height 14
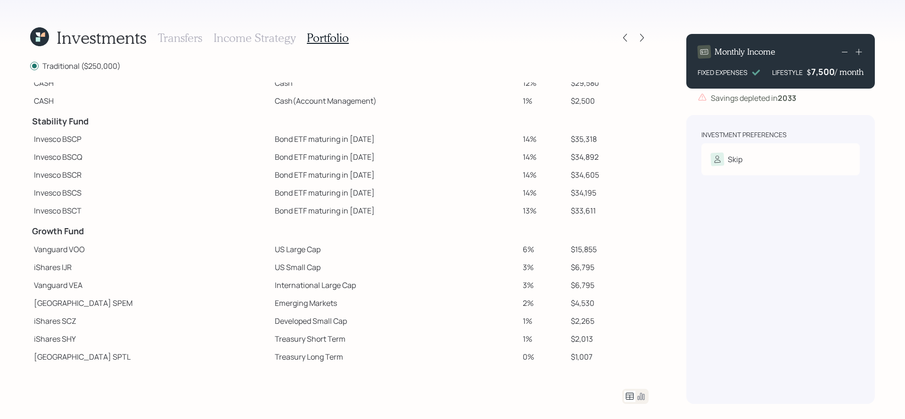
scroll to position [32, 0]
drag, startPoint x: 590, startPoint y: 135, endPoint x: 521, endPoint y: 140, distance: 68.5
click at [521, 140] on tr "Invesco BSCP Bond ETF maturing in 2025 14% $35,318" at bounding box center [339, 137] width 619 height 18
drag, startPoint x: 595, startPoint y: 151, endPoint x: 551, endPoint y: 154, distance: 43.4
click at [551, 154] on tr "Invesco BSCQ Bond ETF maturing in 2026 14% $34,892" at bounding box center [339, 155] width 619 height 18
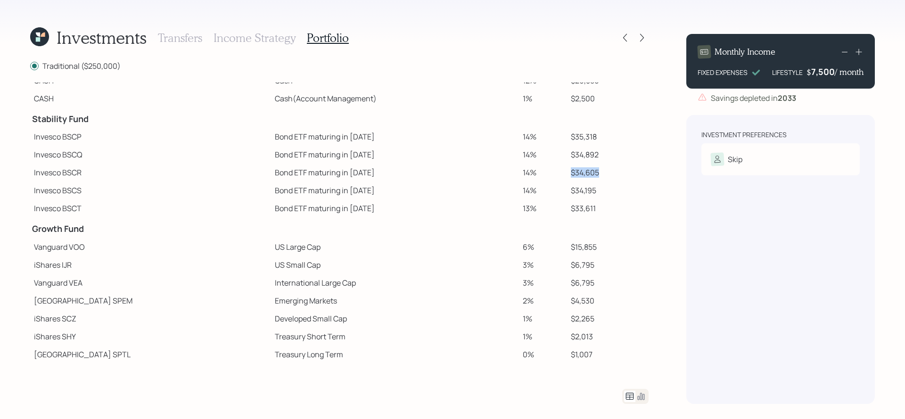
drag, startPoint x: 589, startPoint y: 169, endPoint x: 550, endPoint y: 170, distance: 39.1
click at [550, 170] on tr "Invesco BSCR Bond ETF maturing in 2027 14% $34,605" at bounding box center [339, 173] width 619 height 18
click at [645, 398] on icon at bounding box center [641, 396] width 11 height 11
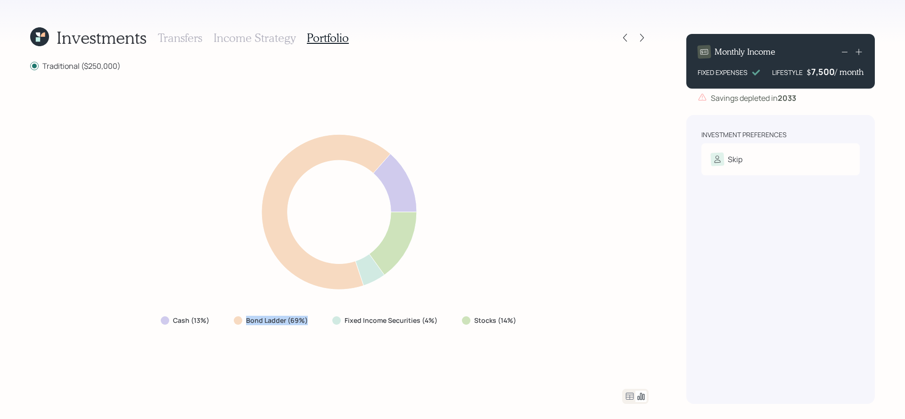
drag, startPoint x: 315, startPoint y: 321, endPoint x: 220, endPoint y: 321, distance: 94.8
click at [220, 321] on div "Cash (13%) Bond Ladder (69%) Fixed Income Securities (4%) Stocks (14%)" at bounding box center [339, 320] width 372 height 17
click at [303, 310] on div "Cash (13%) Bond Ladder (69%) Fixed Income Securities (4%) Stocks (14%)" at bounding box center [339, 230] width 619 height 295
drag, startPoint x: 314, startPoint y: 322, endPoint x: 229, endPoint y: 322, distance: 84.9
click at [229, 322] on div "Bond Ladder (69%)" at bounding box center [271, 320] width 91 height 17
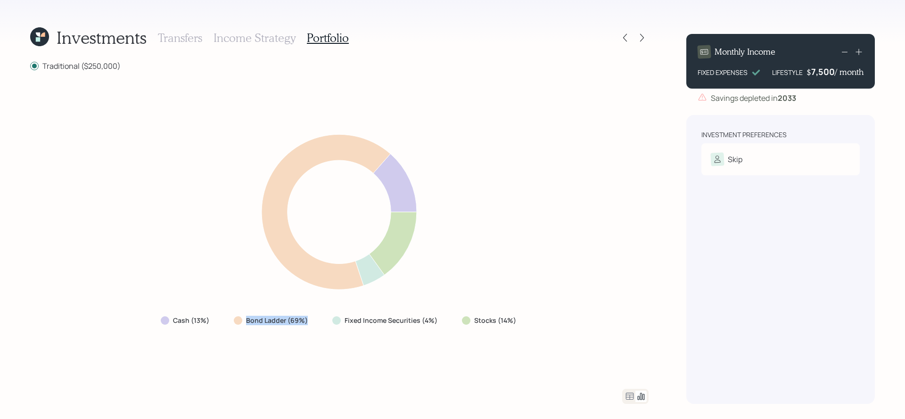
click at [847, 50] on icon at bounding box center [844, 51] width 11 height 11
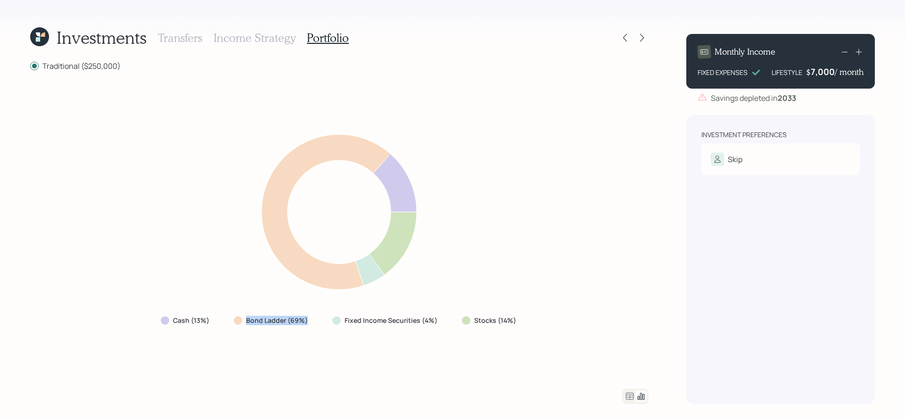
click at [847, 50] on icon at bounding box center [844, 51] width 11 height 11
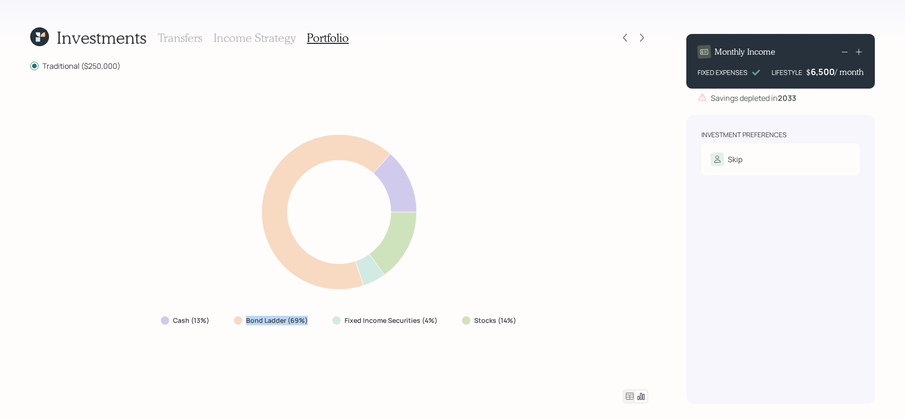
click at [847, 50] on icon at bounding box center [844, 51] width 11 height 11
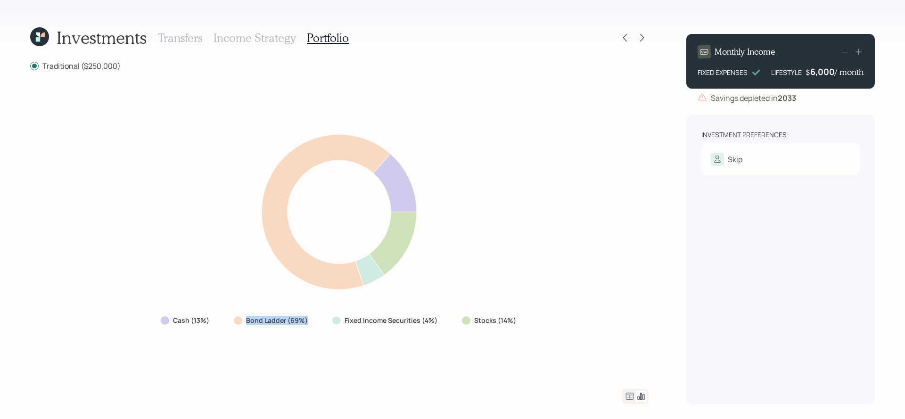
click at [847, 50] on icon at bounding box center [844, 51] width 11 height 11
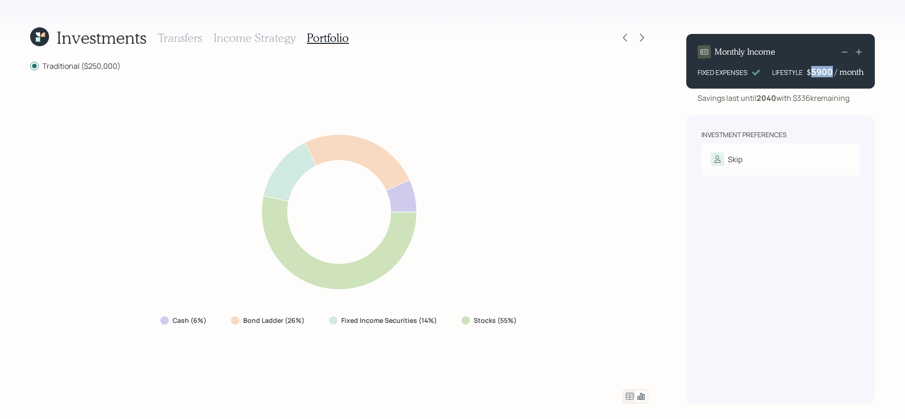
drag, startPoint x: 812, startPoint y: 71, endPoint x: 832, endPoint y: 73, distance: 19.9
click at [832, 73] on div "5900" at bounding box center [823, 71] width 24 height 11
click at [637, 121] on div "Cash (6%) Bond Ladder (26%) Fixed Income Securities (14%) Stocks (55%)" at bounding box center [339, 230] width 619 height 295
click at [642, 37] on icon at bounding box center [641, 37] width 9 height 9
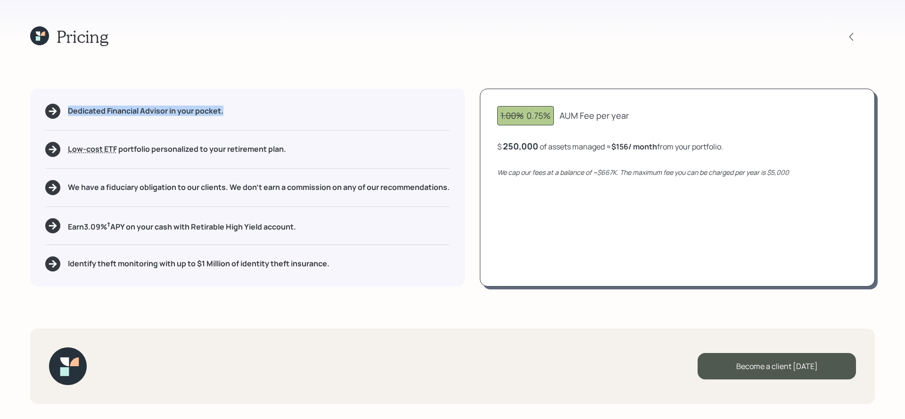
drag, startPoint x: 230, startPoint y: 105, endPoint x: 58, endPoint y: 126, distance: 172.9
click at [58, 126] on div "Dedicated Financial Advisor in your pocket. Low-cost ETF Retirable uses diversi…" at bounding box center [247, 188] width 435 height 198
click at [123, 177] on div "Dedicated Financial Advisor in your pocket. Low-cost ETF Retirable uses diversi…" at bounding box center [247, 188] width 435 height 198
drag, startPoint x: 140, startPoint y: 186, endPoint x: 105, endPoint y: 190, distance: 35.1
click at [105, 190] on h5 "We have a fiduciary obligation to our clients. We don't earn a commission on an…" at bounding box center [259, 187] width 382 height 9
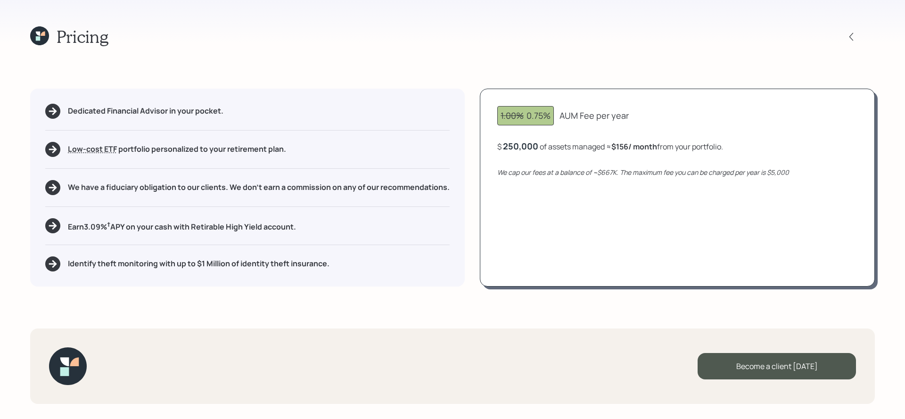
click at [129, 232] on div "Earn 3.09 % † APY on your cash with Retirable High Yield account." at bounding box center [247, 225] width 405 height 15
drag, startPoint x: 539, startPoint y: 147, endPoint x: 505, endPoint y: 148, distance: 34.0
click at [505, 148] on div "$ 250000 of assets managed ≈ $156 / month from your portfolio ." at bounding box center [608, 146] width 223 height 12
click at [540, 162] on div "1.00% 0.75% AUM Fee per year $ 250,000 of assets managed ≈ $156 / month from yo…" at bounding box center [677, 188] width 395 height 198
drag, startPoint x: 631, startPoint y: 144, endPoint x: 611, endPoint y: 144, distance: 20.3
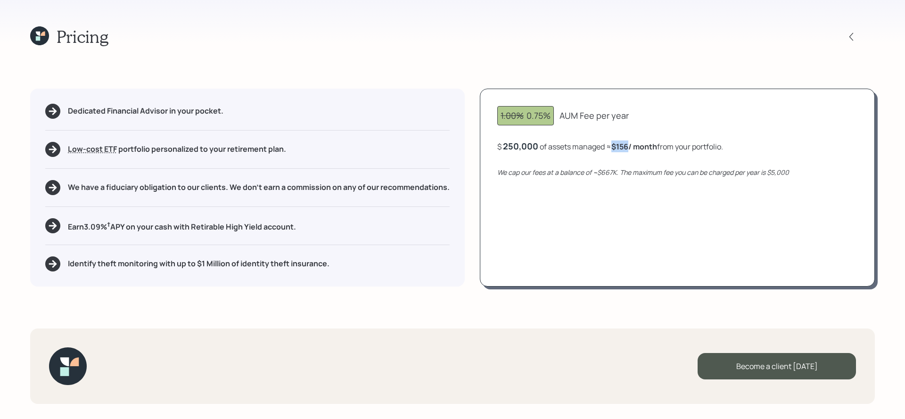
click at [611, 144] on div "$ 250,000 of assets managed ≈ $156 / month from your portfolio ." at bounding box center [610, 146] width 226 height 12
click at [665, 218] on div "1.00% 0.75% AUM Fee per year $ 250,000 of assets managed ≈ $156 / month from yo…" at bounding box center [677, 188] width 395 height 198
click at [47, 30] on icon at bounding box center [39, 35] width 19 height 19
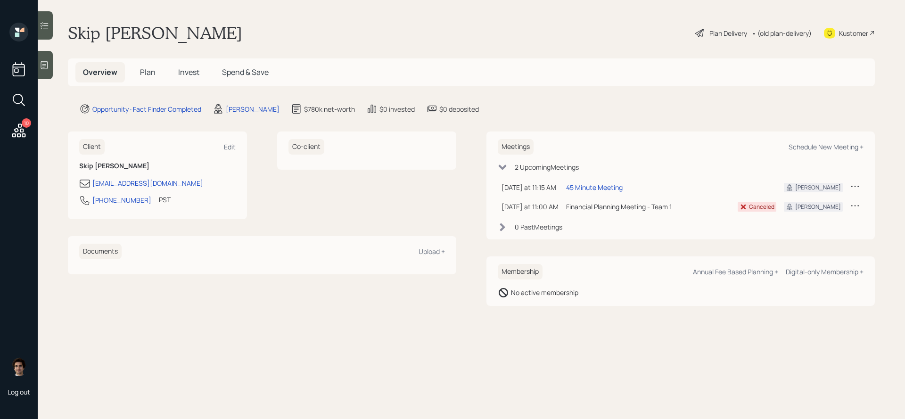
click at [152, 80] on h5 "Plan" at bounding box center [147, 72] width 31 height 20
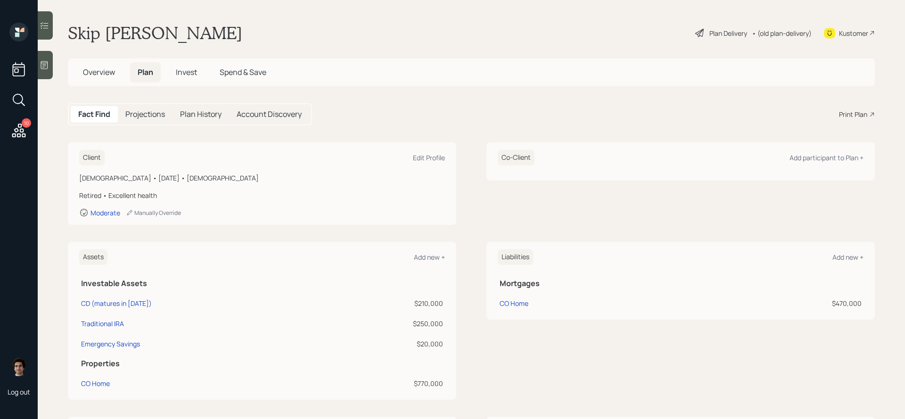
click at [856, 118] on div "Print Plan" at bounding box center [853, 114] width 28 height 10
click at [848, 29] on div "Kustomer" at bounding box center [853, 33] width 29 height 10
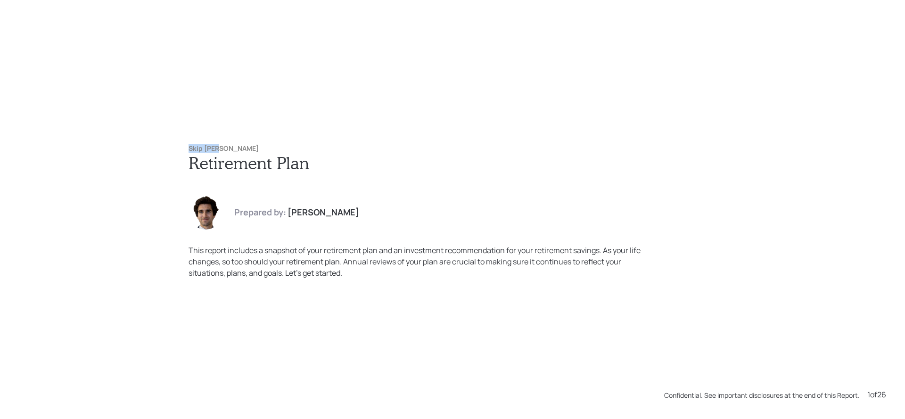
drag, startPoint x: 233, startPoint y: 142, endPoint x: 226, endPoint y: 146, distance: 7.6
click at [226, 146] on div "Skip [PERSON_NAME] Retirement Plan Prepared by: [PERSON_NAME] This report inclu…" at bounding box center [453, 212] width 566 height 172
copy h6 "Skip [PERSON_NAME]"
click at [226, 146] on h6 "Skip [PERSON_NAME]" at bounding box center [453, 149] width 528 height 8
